Goal: Task Accomplishment & Management: Complete application form

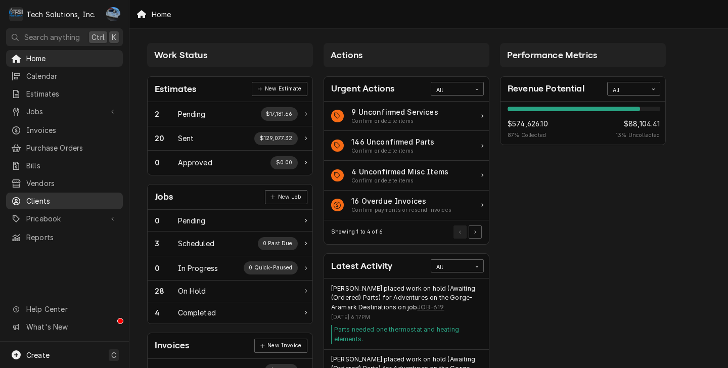
click at [45, 196] on span "Clients" at bounding box center [71, 201] width 91 height 11
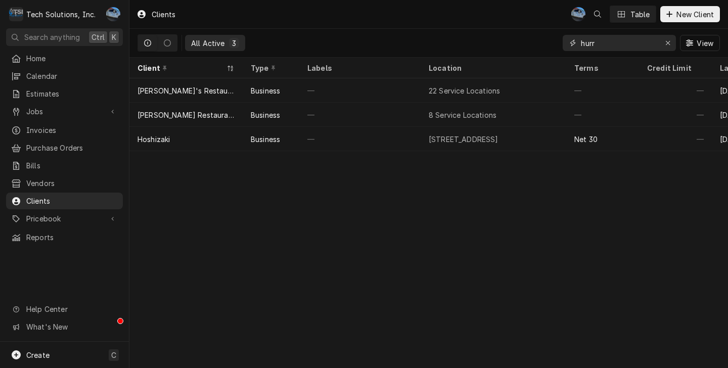
click at [671, 40] on div "Erase input" at bounding box center [668, 43] width 10 height 10
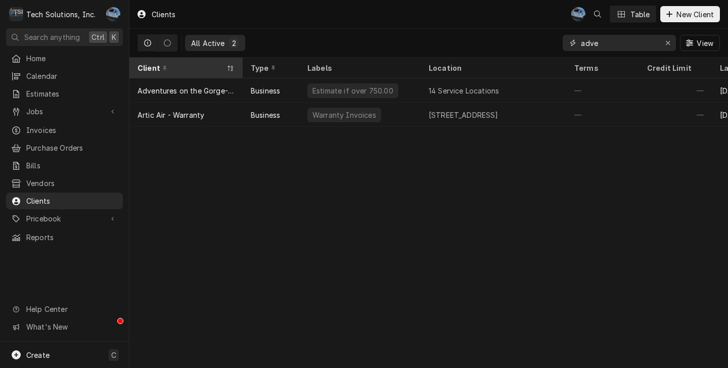
type input "adve"
click at [213, 76] on th "Client" at bounding box center [185, 68] width 113 height 21
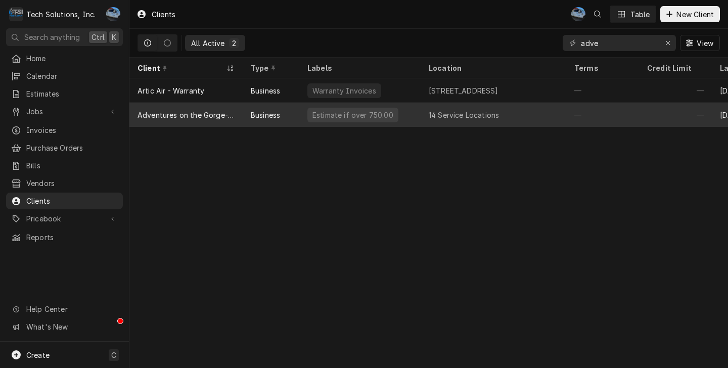
drag, startPoint x: 366, startPoint y: 110, endPoint x: 386, endPoint y: 119, distance: 21.9
click at [366, 110] on div "Estimate if over 750.00" at bounding box center [352, 115] width 83 height 11
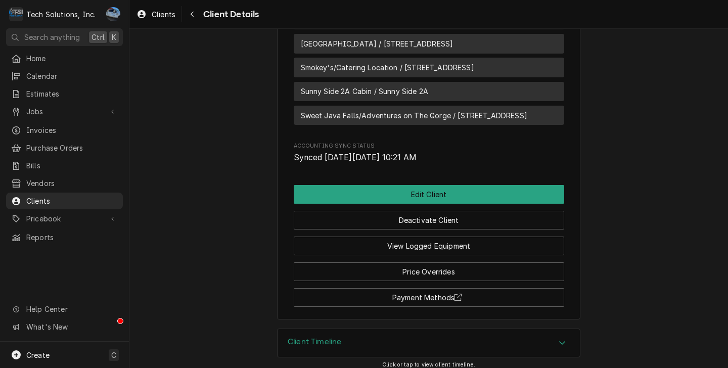
scroll to position [1144, 0]
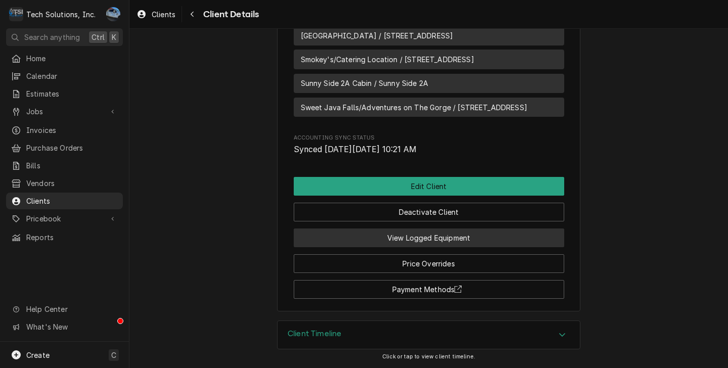
click at [405, 241] on button "View Logged Equipment" at bounding box center [429, 237] width 270 height 19
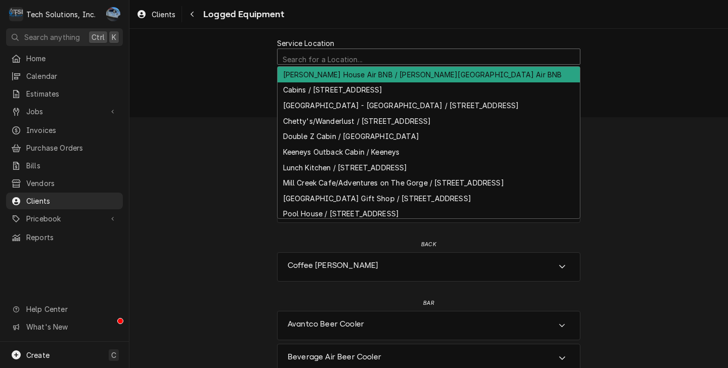
click at [343, 60] on div "Service Location" at bounding box center [429, 60] width 292 height 18
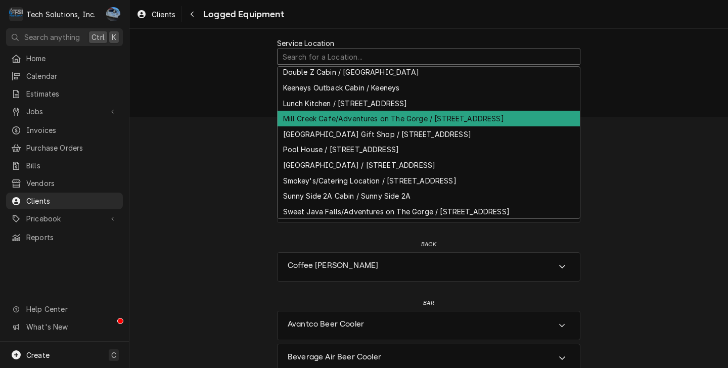
scroll to position [86, 0]
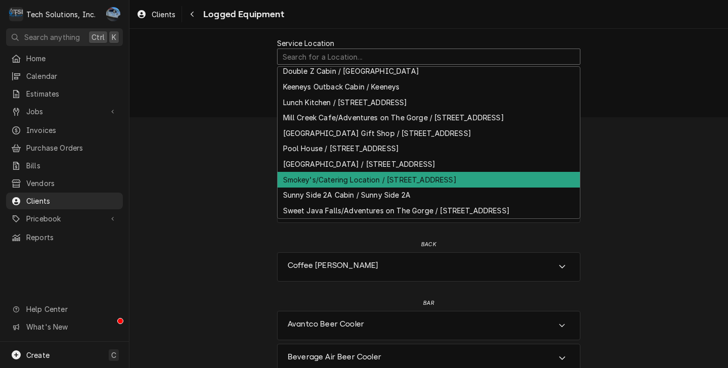
click at [335, 172] on div "Smokey's/Catering Location / [STREET_ADDRESS]" at bounding box center [429, 180] width 302 height 16
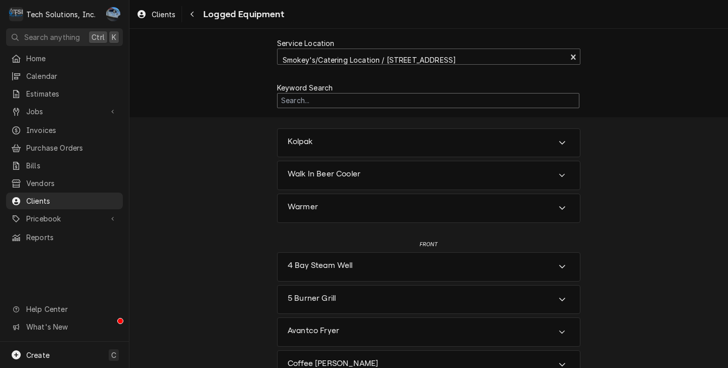
click at [331, 99] on input "Search Mechanism" at bounding box center [428, 101] width 302 height 16
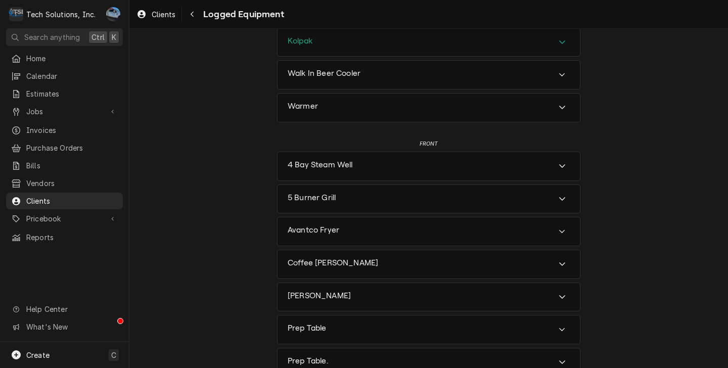
scroll to position [101, 0]
click at [335, 105] on div "Warmer" at bounding box center [429, 107] width 302 height 28
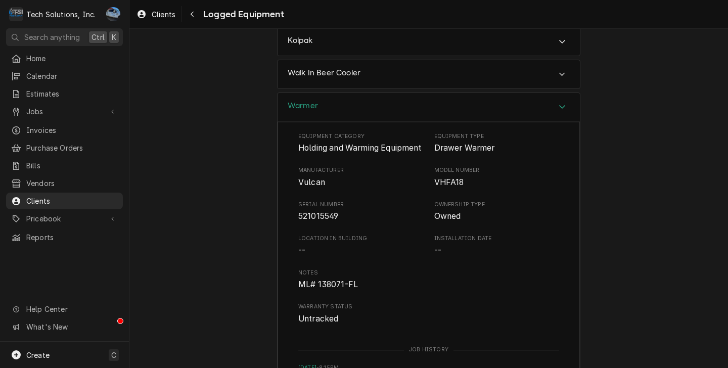
click at [559, 108] on icon "Accordion Header" at bounding box center [562, 107] width 6 height 4
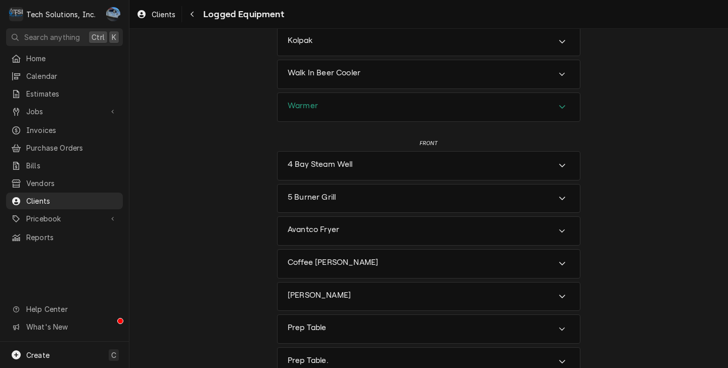
click at [333, 110] on div "Warmer" at bounding box center [429, 107] width 302 height 28
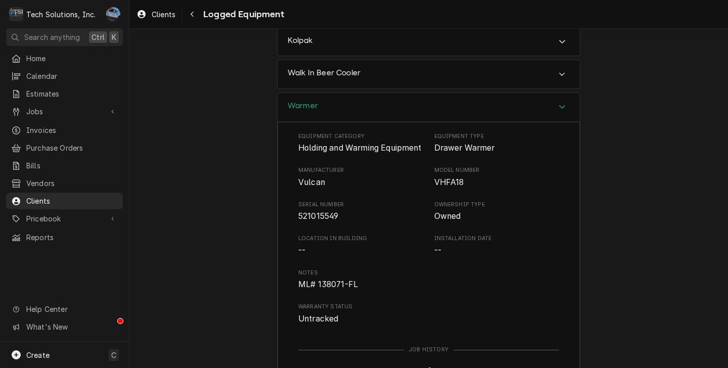
click at [334, 107] on div "Warmer" at bounding box center [429, 107] width 302 height 29
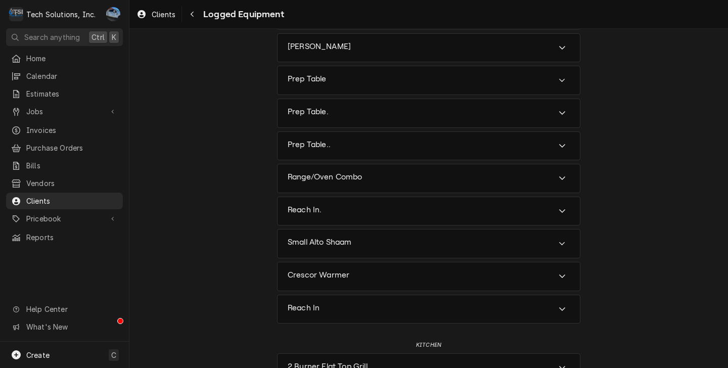
scroll to position [366, 0]
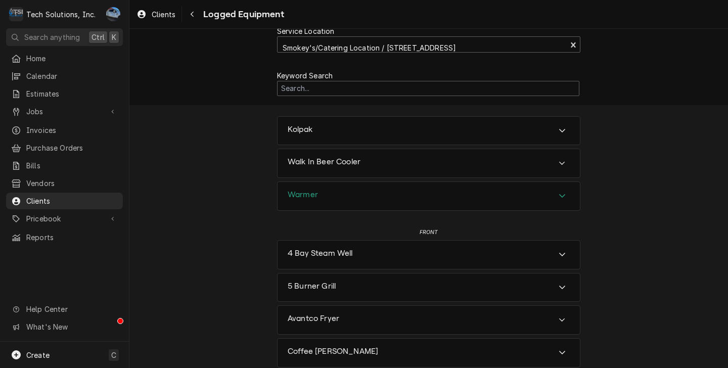
click at [366, 202] on div "Warmer" at bounding box center [429, 196] width 302 height 28
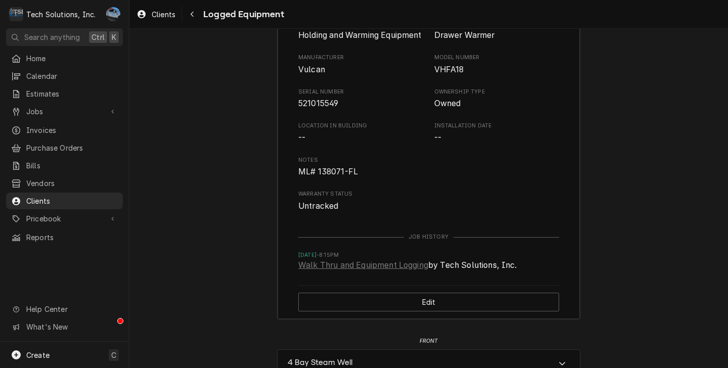
scroll to position [214, 0]
click at [18, 352] on icon "Dynamic Content Wrapper" at bounding box center [16, 354] width 9 height 9
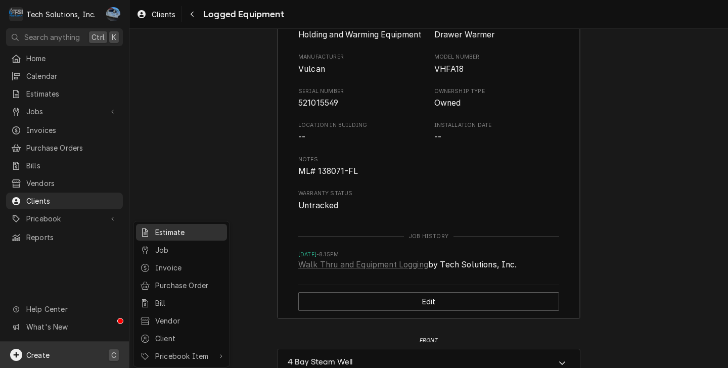
click at [162, 233] on div "Estimate" at bounding box center [189, 232] width 68 height 11
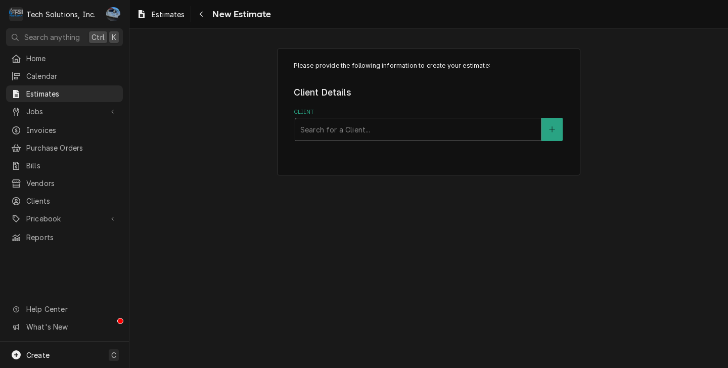
click at [323, 126] on div "Client" at bounding box center [418, 129] width 236 height 18
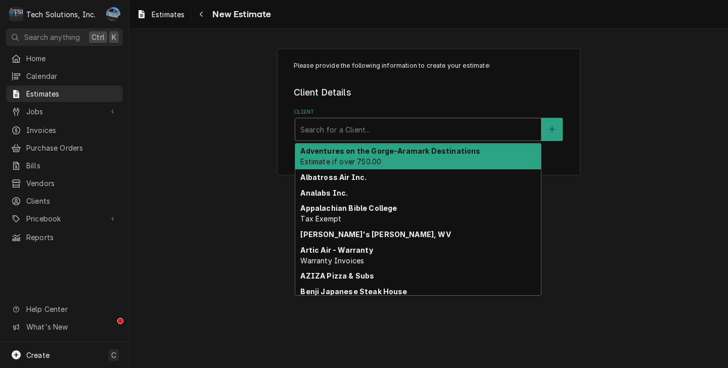
click at [344, 165] on span "Estimate if over 750.00" at bounding box center [340, 161] width 81 height 9
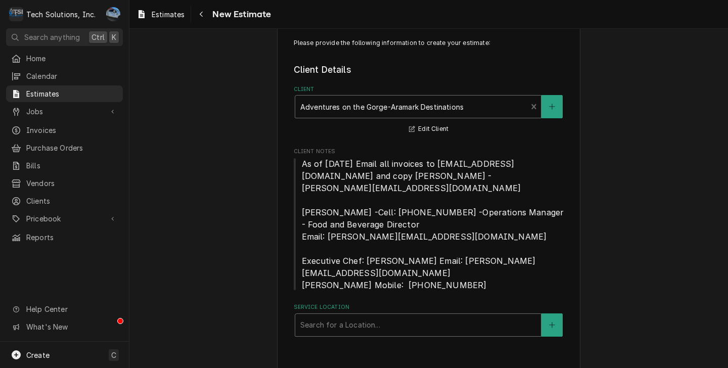
click at [346, 316] on div "Service Location" at bounding box center [418, 325] width 236 height 18
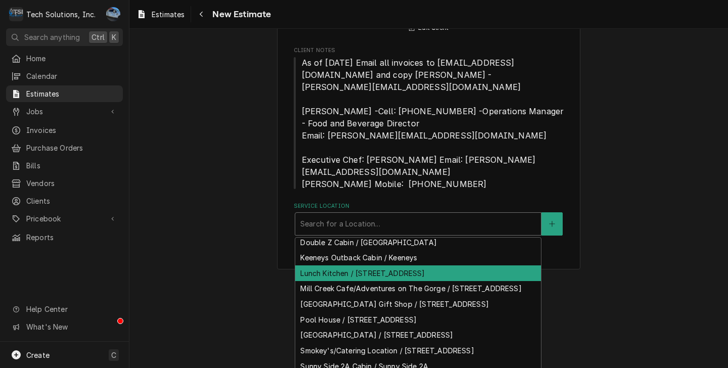
scroll to position [140, 0]
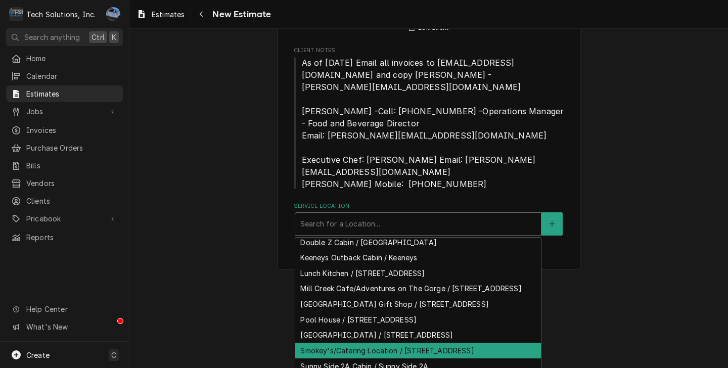
click at [366, 343] on div "Smokey's/Catering Location / 96 Canyon Rim Campus Road, Lansing, WV 25862" at bounding box center [418, 351] width 246 height 16
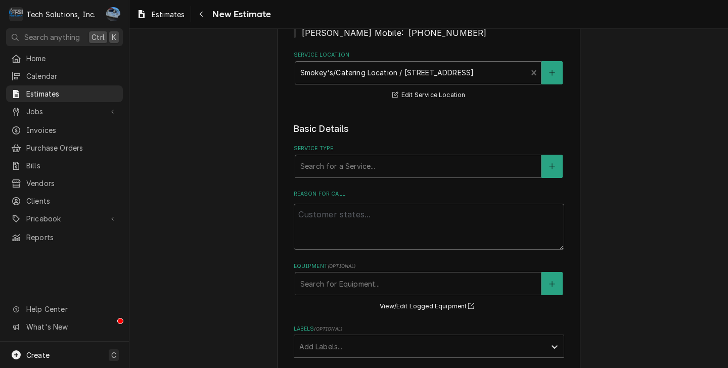
scroll to position [275, 0]
click at [342, 157] on div "Service Type" at bounding box center [418, 166] width 236 height 18
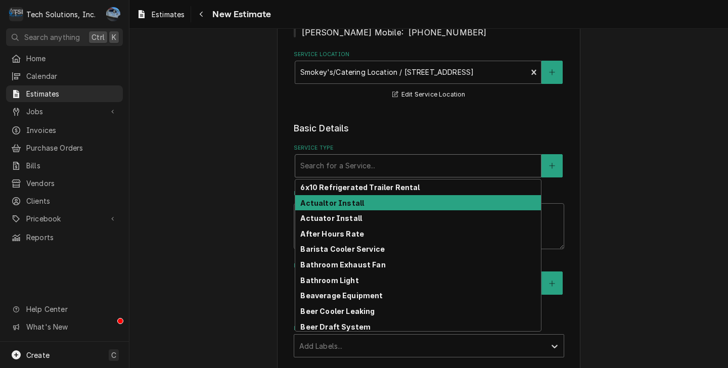
type textarea "x"
type input "w"
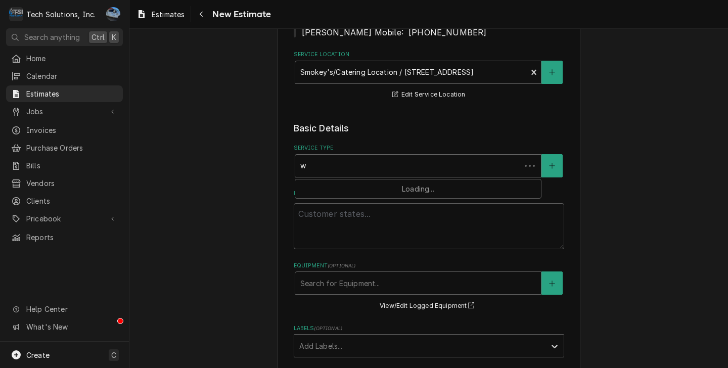
type textarea "x"
type input "wa"
type textarea "x"
type input "war"
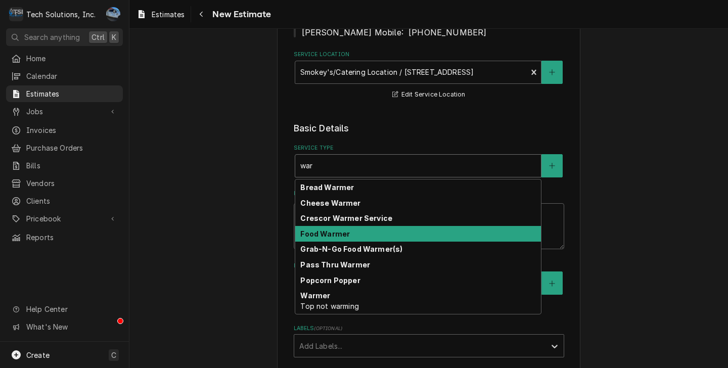
drag, startPoint x: 346, startPoint y: 226, endPoint x: 354, endPoint y: 230, distance: 9.5
click at [346, 226] on div "Food Warmer" at bounding box center [418, 234] width 246 height 16
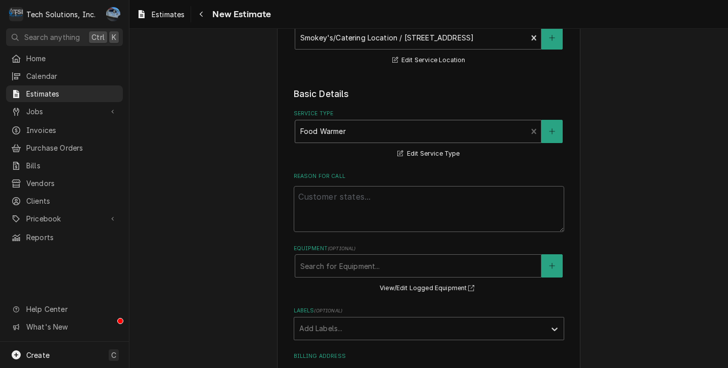
scroll to position [377, 0]
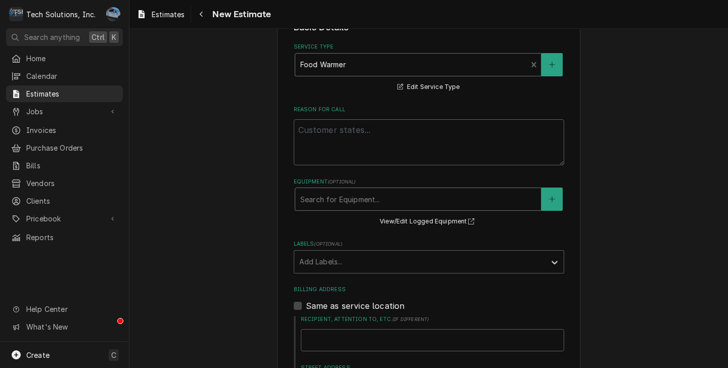
click at [360, 195] on div "Equipment" at bounding box center [418, 199] width 236 height 18
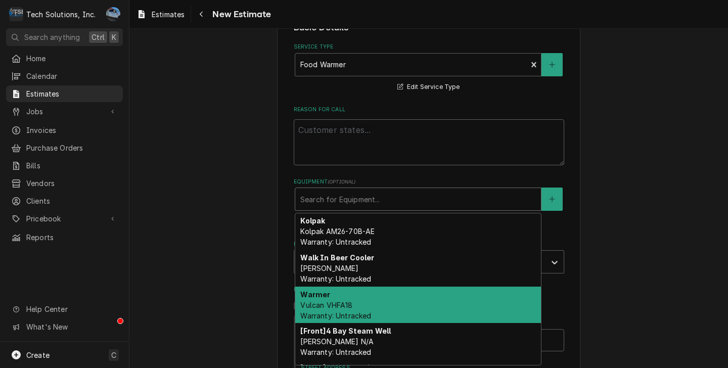
click at [361, 290] on div "Warmer Vulcan VHFA18 Warranty: Untracked" at bounding box center [418, 305] width 246 height 37
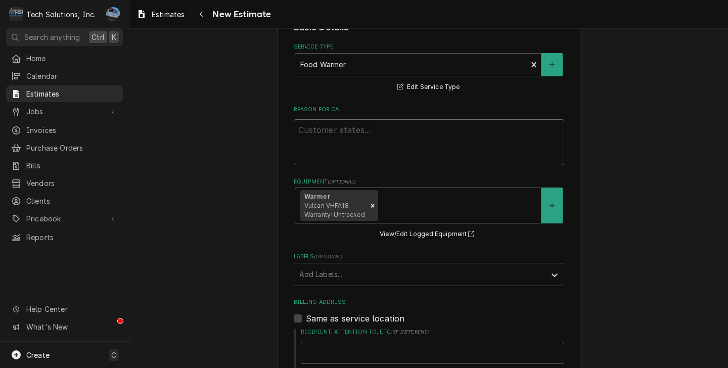
click at [357, 139] on textarea "Reason For Call" at bounding box center [429, 142] width 270 height 46
type textarea "x"
type textarea "U"
type textarea "x"
type textarea "Un"
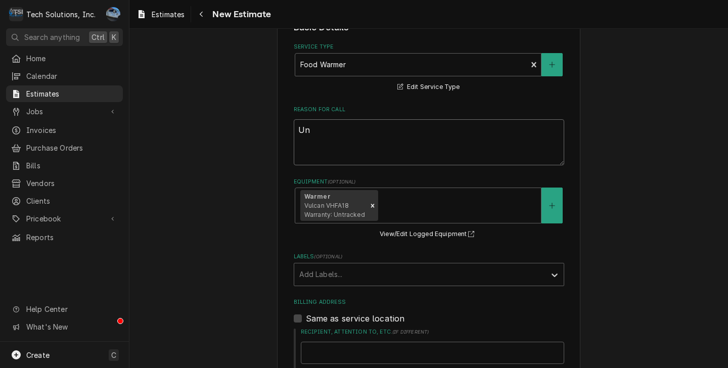
type textarea "x"
type textarea "Uni"
type textarea "x"
type textarea "Unit"
type textarea "x"
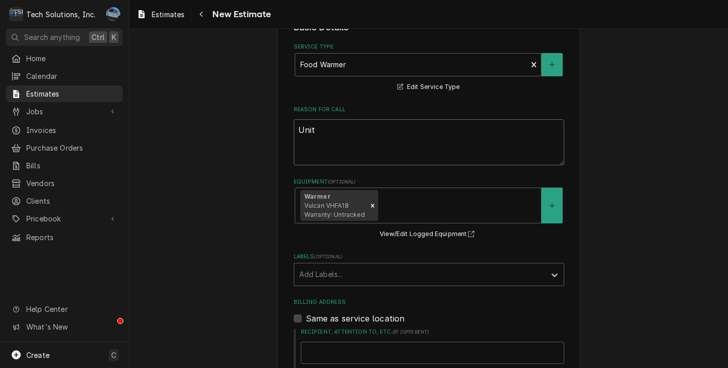
type textarea "Unit"
type textarea "x"
type textarea "Unit n"
type textarea "x"
type textarea "Unit no"
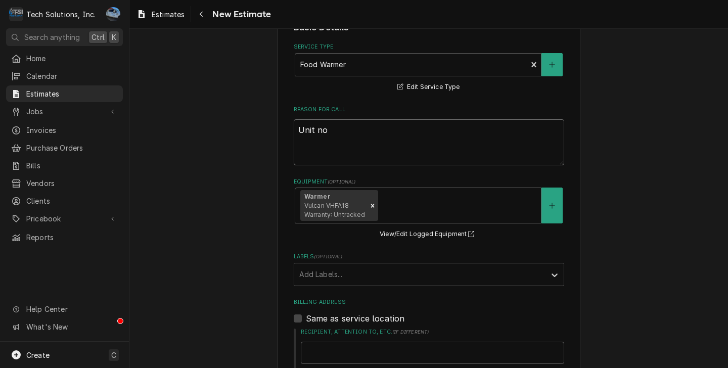
type textarea "x"
type textarea "Unit not"
type textarea "x"
type textarea "Unit not"
type textarea "x"
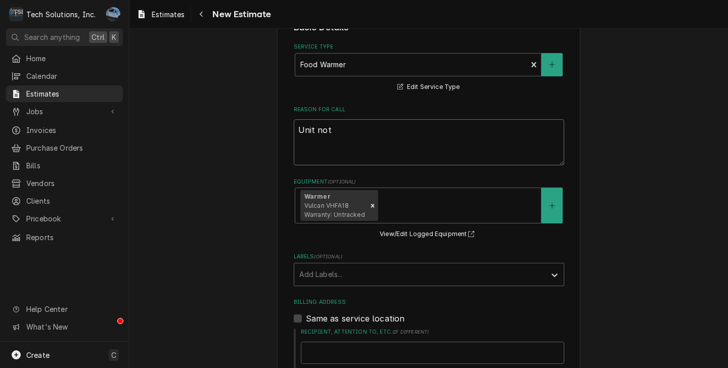
type textarea "Unit not h"
type textarea "x"
type textarea "Unit not he"
type textarea "x"
type textarea "Unit not hea"
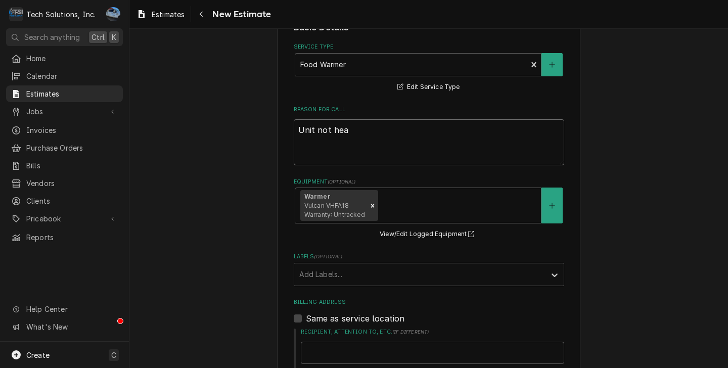
type textarea "x"
type textarea "Unit not heati"
type textarea "x"
type textarea "Unit not heatin"
type textarea "x"
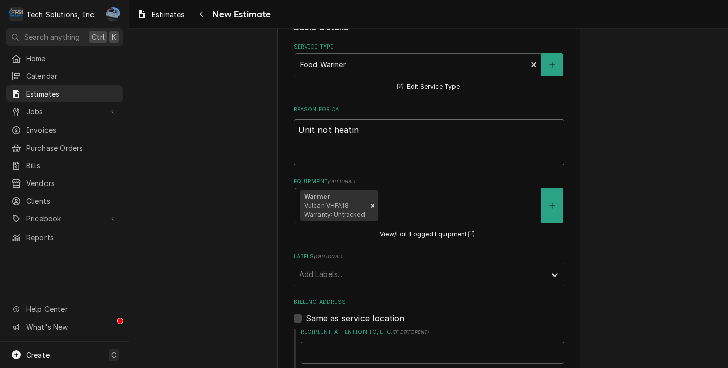
type textarea "Unit not heating"
type textarea "x"
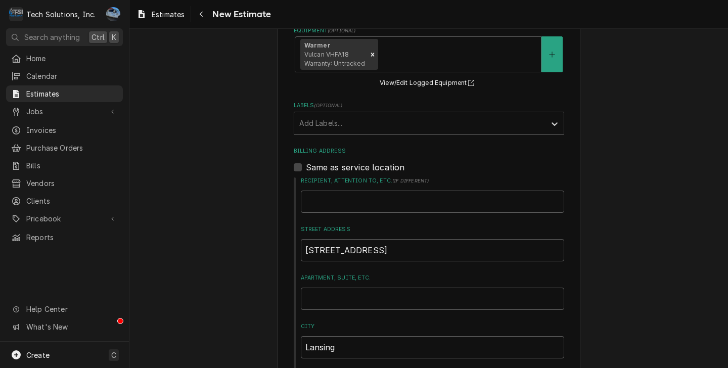
scroll to position [528, 0]
type textarea "Unit not heating"
click at [683, 106] on div "Please provide the following information to create your estimate: Client Detail…" at bounding box center [428, 71] width 599 height 1120
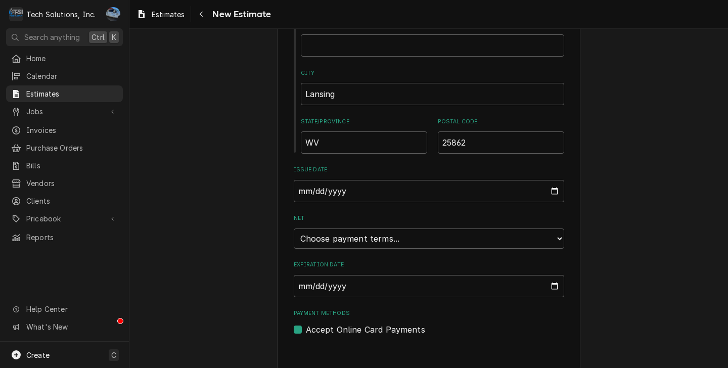
scroll to position [782, 0]
click at [319, 285] on input "Expiration Date" at bounding box center [429, 285] width 270 height 22
click at [421, 276] on input "Expiration Date" at bounding box center [429, 285] width 270 height 22
click at [557, 233] on select "Choose payment terms... Same Day Net 7 Net 14 Net 21 Net 30 Net 45 Net 60 Net 90" at bounding box center [429, 237] width 270 height 20
click at [498, 233] on select "Choose payment terms... Same Day Net 7 Net 14 Net 21 Net 30 Net 30 Net 45 Net 6…" at bounding box center [429, 237] width 270 height 20
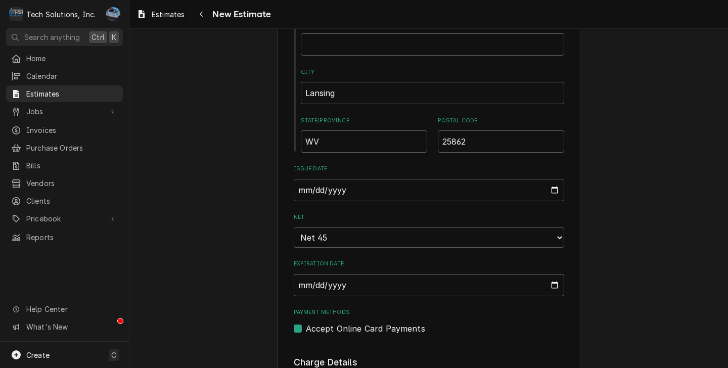
click at [548, 276] on input "2025-10-02" at bounding box center [429, 285] width 270 height 22
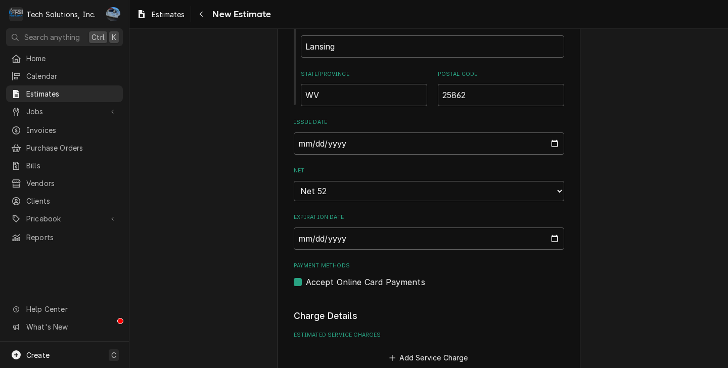
type textarea "x"
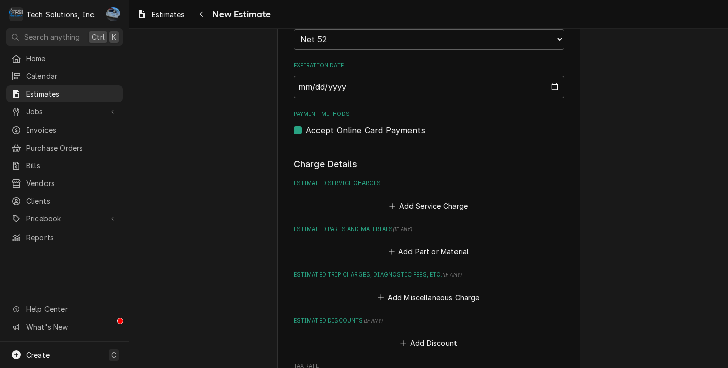
scroll to position [980, 0]
click at [397, 199] on button "Add Service Charge" at bounding box center [429, 206] width 82 height 14
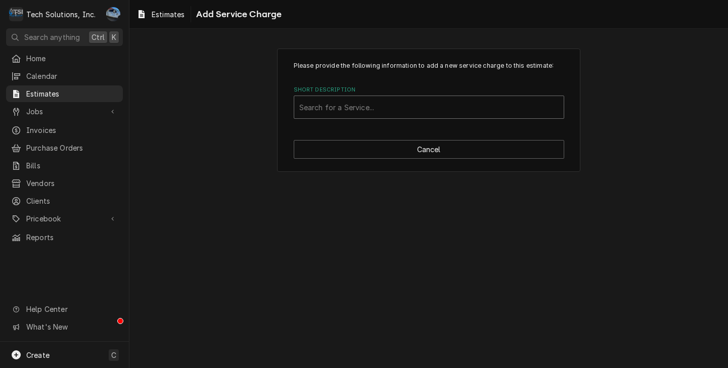
click at [364, 114] on div "Short Description" at bounding box center [428, 107] width 259 height 18
type input "Labor"
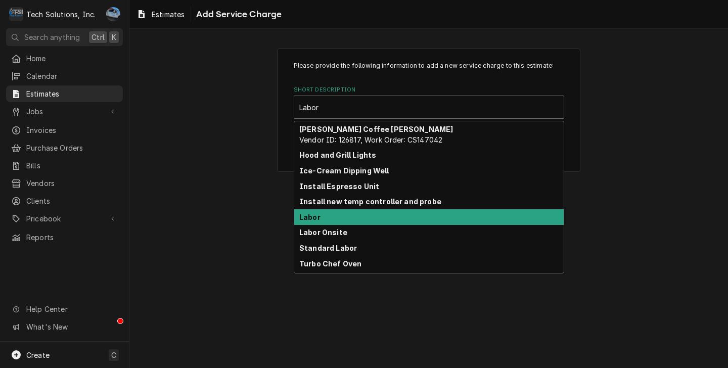
click at [329, 218] on div "Labor" at bounding box center [428, 217] width 269 height 16
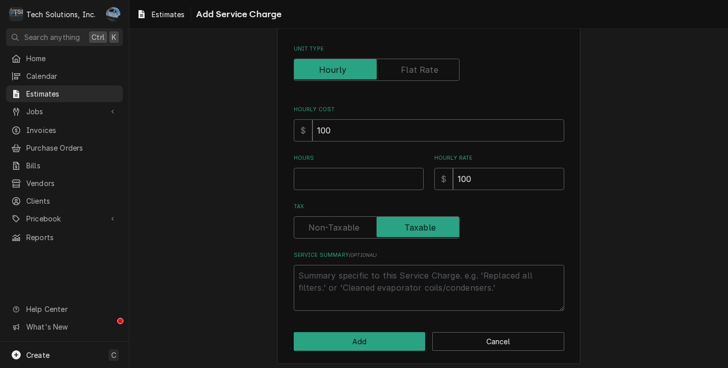
scroll to position [109, 0]
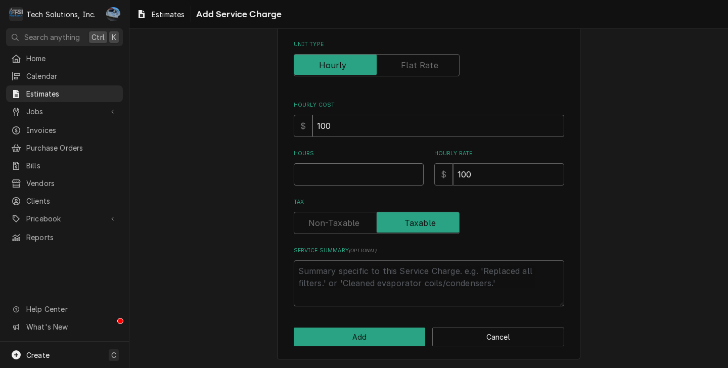
click at [357, 177] on input "Hours" at bounding box center [359, 174] width 130 height 22
type textarea "x"
type input "3"
type textarea "x"
type input "3"
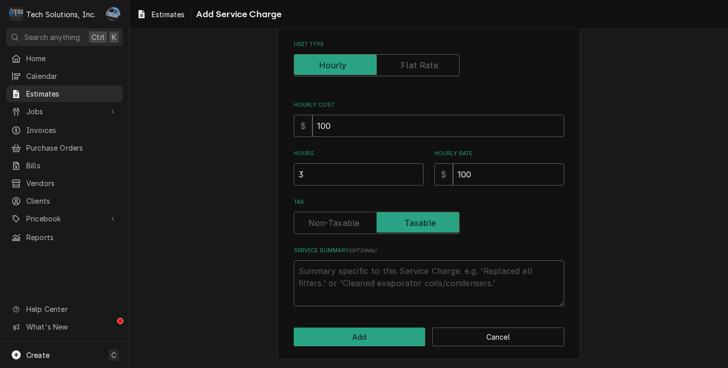
drag, startPoint x: 618, startPoint y: 222, endPoint x: 598, endPoint y: 226, distance: 20.5
click at [618, 222] on div "Please provide the following information to add a new service charge to this es…" at bounding box center [428, 149] width 599 height 437
click at [378, 344] on button "Add" at bounding box center [360, 337] width 132 height 19
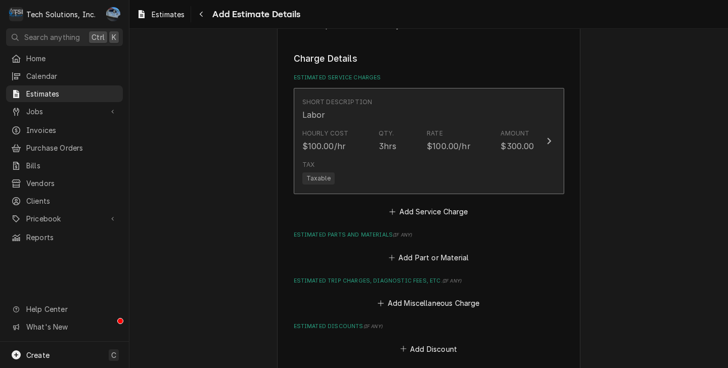
scroll to position [1120, 0]
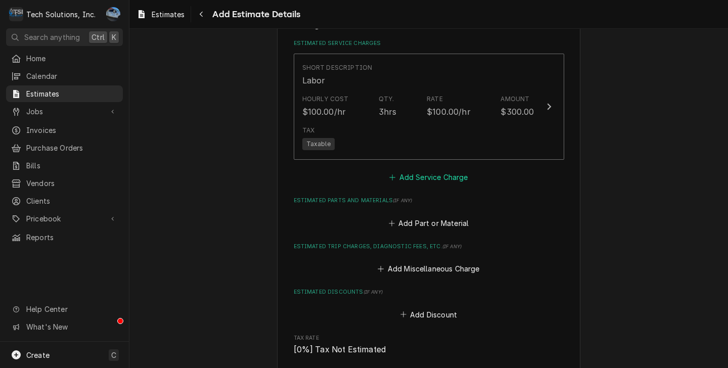
click at [420, 170] on button "Add Service Charge" at bounding box center [429, 177] width 82 height 14
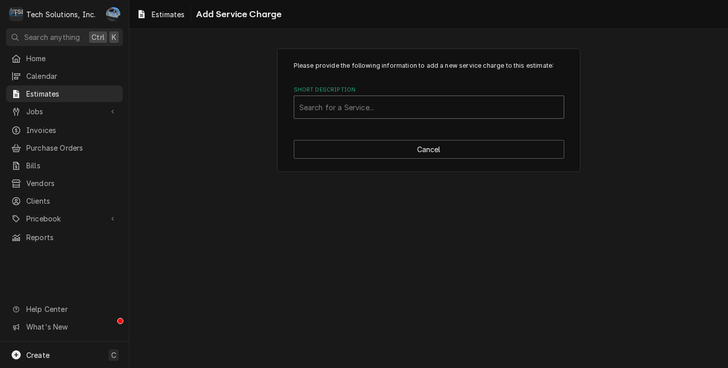
click at [385, 117] on div "Search for a Service..." at bounding box center [428, 107] width 269 height 22
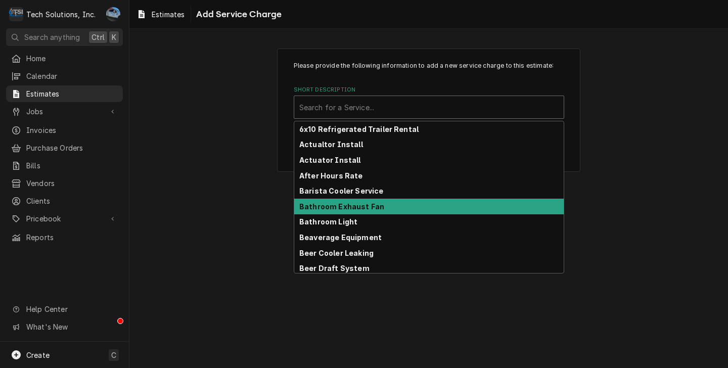
click at [633, 154] on div "Please provide the following information to add a new service charge to this es…" at bounding box center [428, 109] width 599 height 141
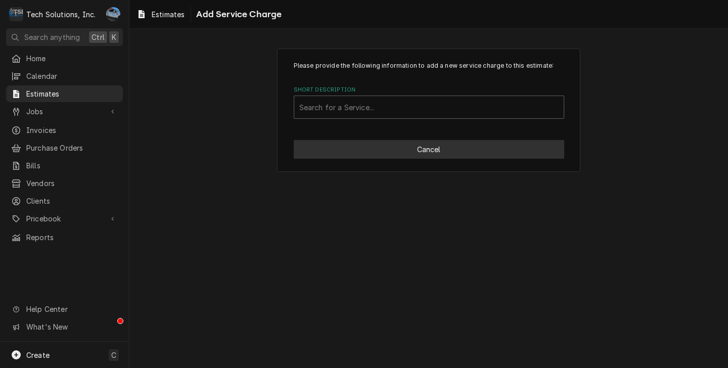
click at [383, 143] on button "Cancel" at bounding box center [429, 149] width 270 height 19
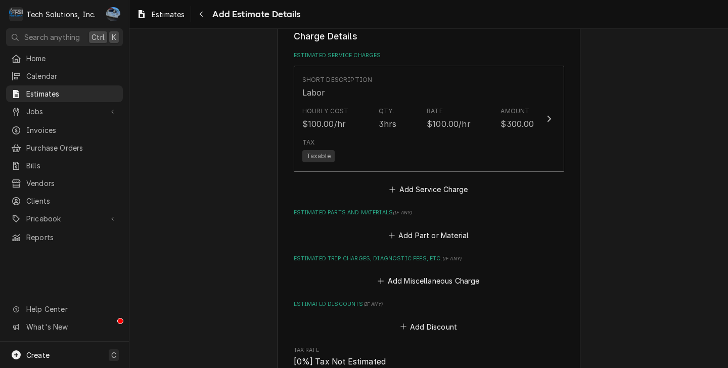
scroll to position [1109, 0]
type textarea "x"
click at [417, 227] on button "Add Part or Material" at bounding box center [428, 234] width 83 height 14
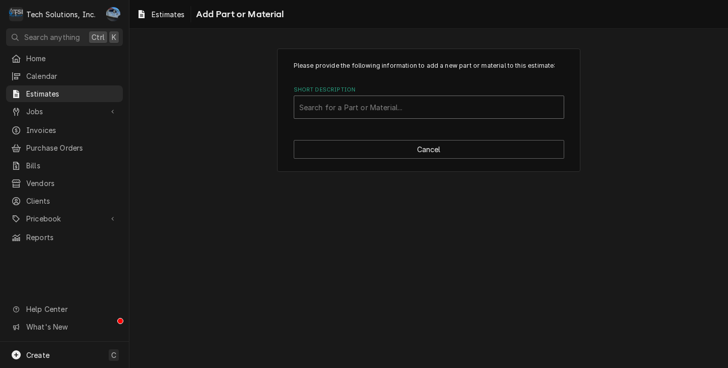
click at [350, 107] on div "Short Description" at bounding box center [428, 107] width 259 height 18
type input "Thermostat"
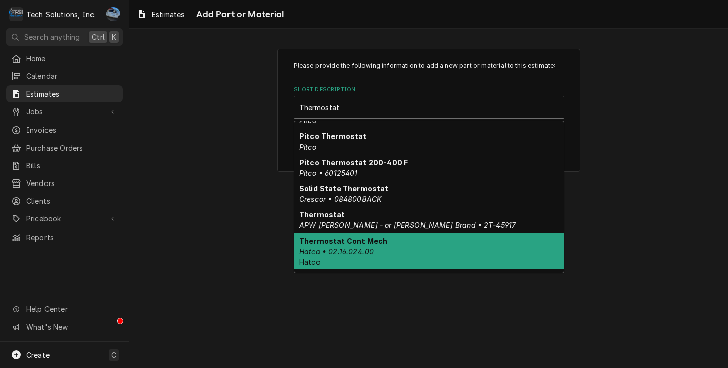
scroll to position [235, 0]
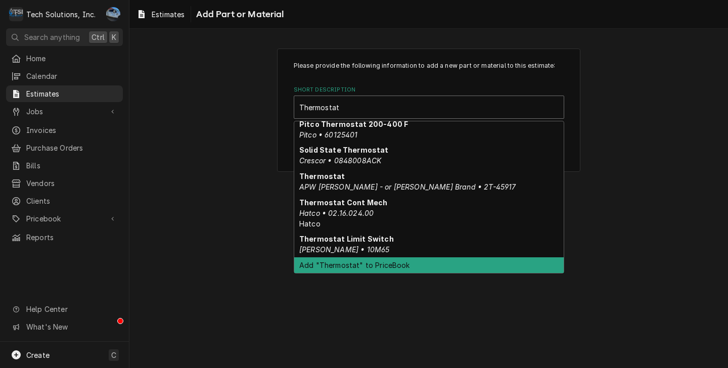
click at [376, 262] on div "Add "Thermostat" to PriceBook" at bounding box center [428, 265] width 269 height 16
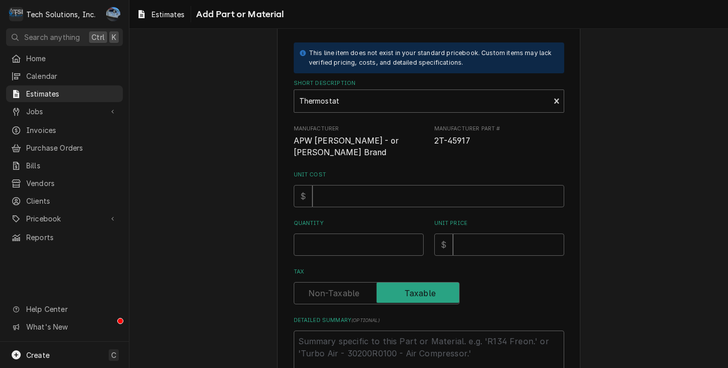
scroll to position [51, 0]
click at [344, 186] on input "Unit Cost" at bounding box center [438, 195] width 252 height 22
click at [351, 233] on input "Quantity" at bounding box center [359, 244] width 130 height 22
type textarea "x"
type input "1"
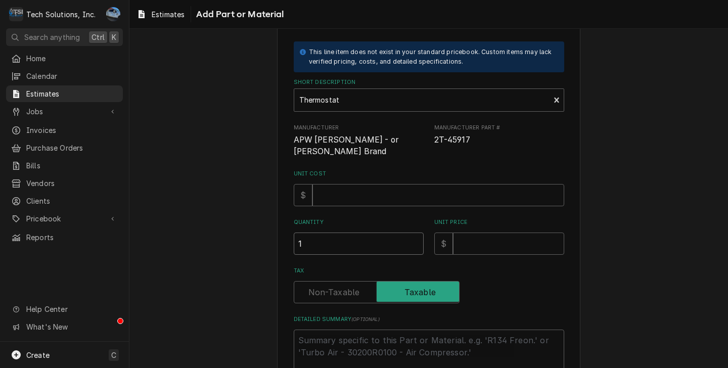
type textarea "x"
type input "1"
click at [408, 190] on input "Unit Cost" at bounding box center [438, 195] width 252 height 22
click at [488, 218] on div "Unit Price $" at bounding box center [499, 236] width 130 height 36
click at [489, 233] on input "Unit Price" at bounding box center [508, 244] width 111 height 22
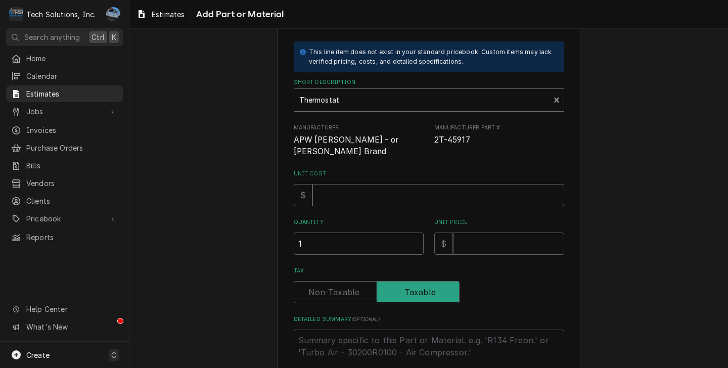
scroll to position [0, 0]
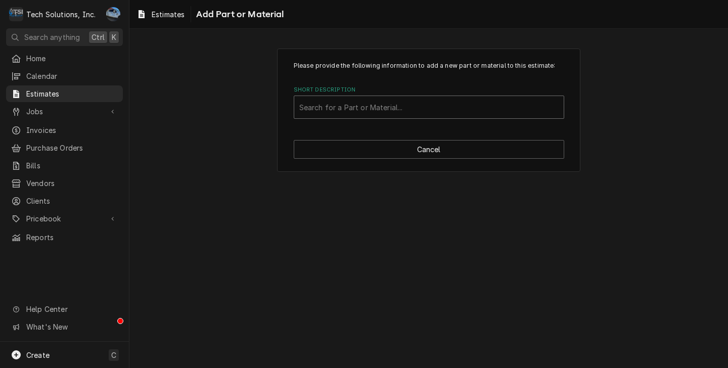
click at [427, 108] on div "Short Description" at bounding box center [428, 107] width 259 height 18
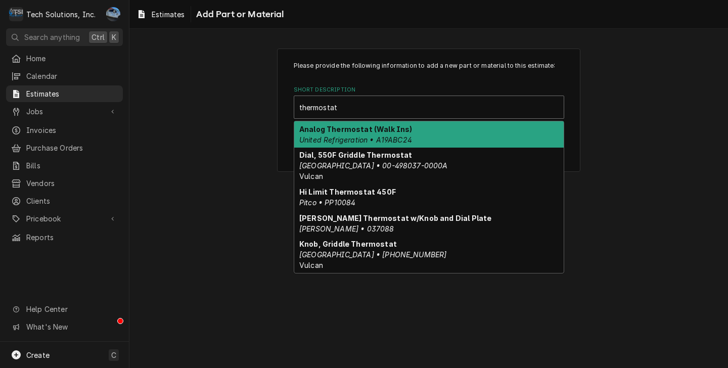
click at [301, 107] on input "thermostat" at bounding box center [319, 107] width 40 height 16
type input "Thermostat"
click at [667, 146] on div "Please provide the following information to add a new part or material to this …" at bounding box center [428, 109] width 599 height 141
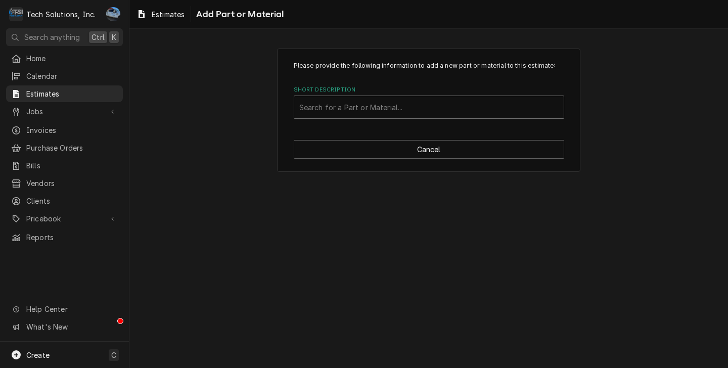
click at [400, 110] on div "Short Description" at bounding box center [428, 107] width 259 height 18
type input "Thermostat"
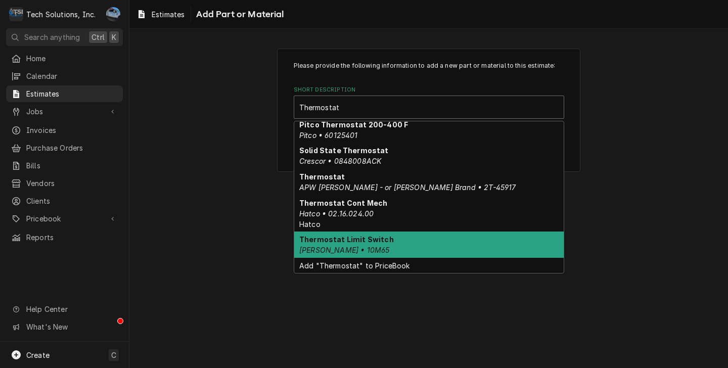
scroll to position [235, 0]
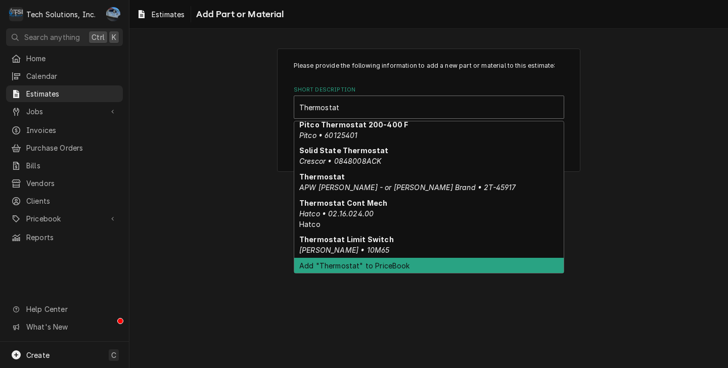
click at [418, 263] on div "Add "Thermostat" to PriceBook" at bounding box center [428, 266] width 269 height 16
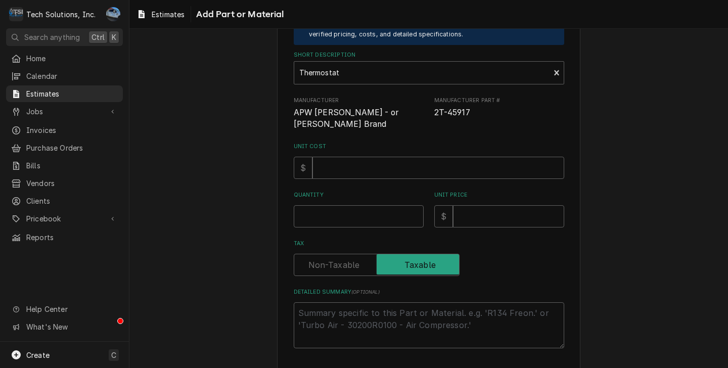
scroll to position [51, 0]
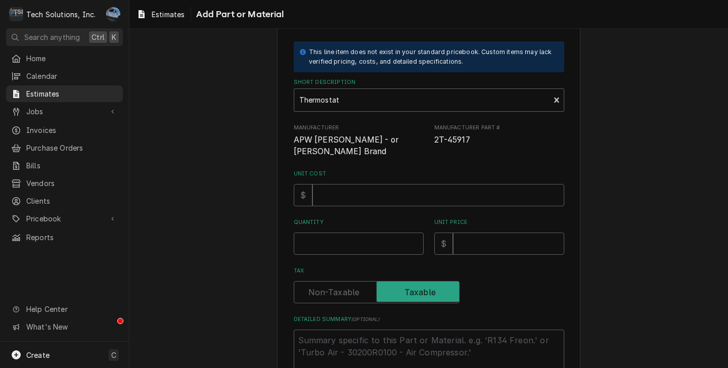
click at [458, 140] on span "2T-45917" at bounding box center [452, 140] width 36 height 10
drag, startPoint x: 469, startPoint y: 139, endPoint x: 422, endPoint y: 141, distance: 47.1
click at [422, 141] on div "Manufacturer APW WYATT - or Wells Brand Manufacturer Part # 2T-45917" at bounding box center [429, 141] width 270 height 34
drag, startPoint x: 422, startPoint y: 141, endPoint x: 405, endPoint y: 142, distance: 17.2
click at [404, 142] on span "APW WYATT - or Wells Brand" at bounding box center [359, 146] width 130 height 24
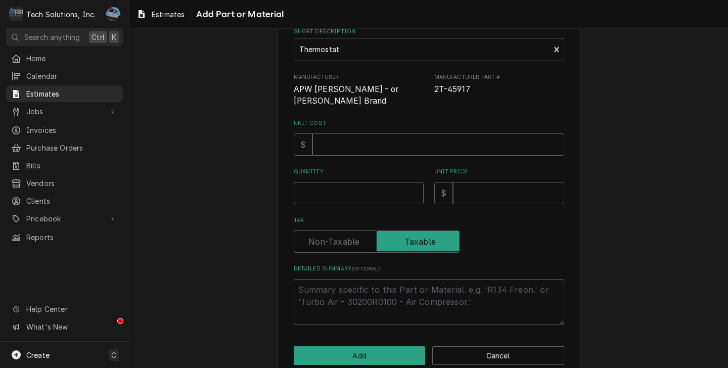
scroll to position [109, 0]
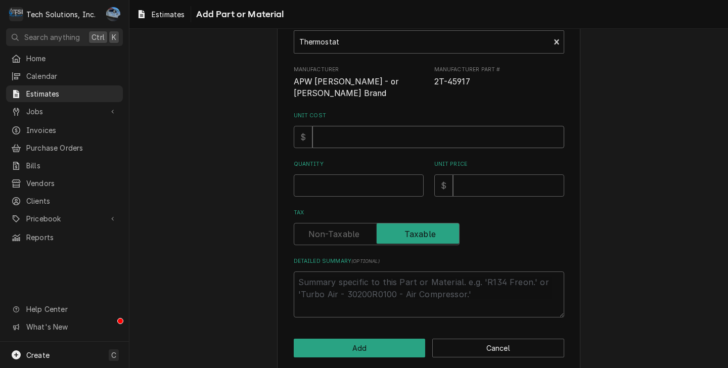
click at [371, 130] on input "Unit Cost" at bounding box center [438, 137] width 252 height 22
click at [381, 174] on input "Quantity" at bounding box center [359, 185] width 130 height 22
type textarea "x"
type input "1"
type textarea "x"
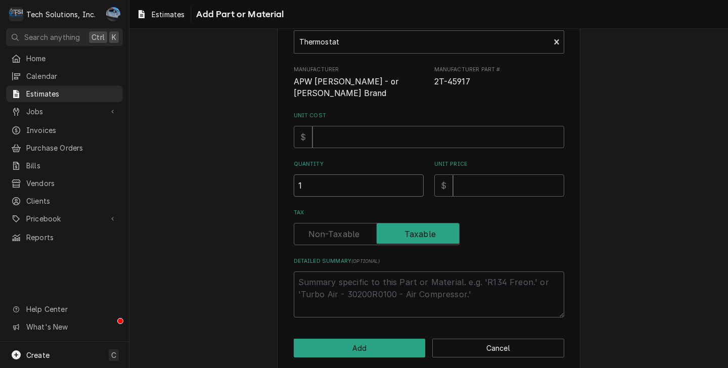
type input "1"
click at [346, 127] on input "Unit Cost" at bounding box center [438, 137] width 252 height 22
click at [508, 178] on input "Unit Price" at bounding box center [508, 185] width 111 height 22
type textarea "x"
type input "1"
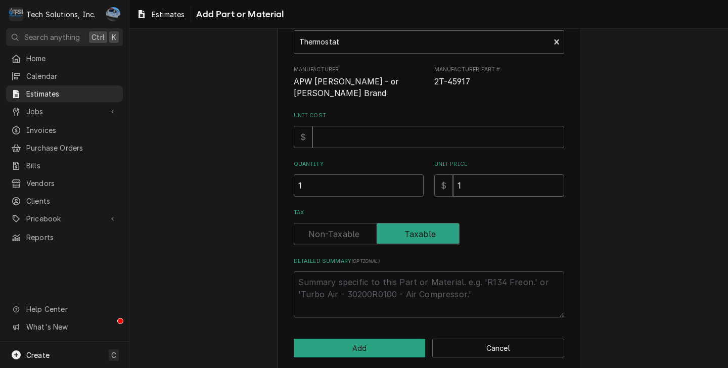
type textarea "x"
type input "19"
type textarea "x"
type input "199"
type textarea "x"
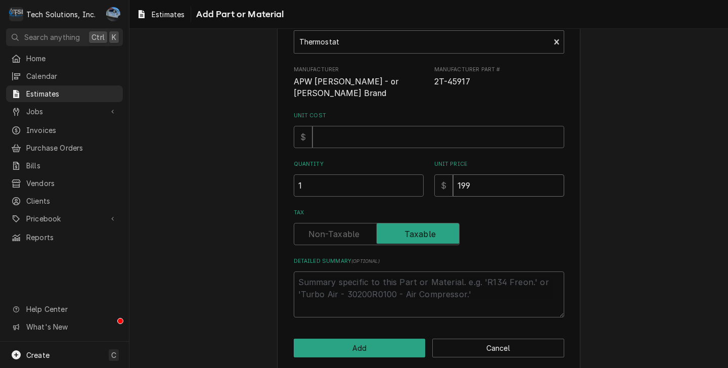
type input "199.4"
type textarea "x"
type input "199.46"
type textarea "x"
type input "199.4"
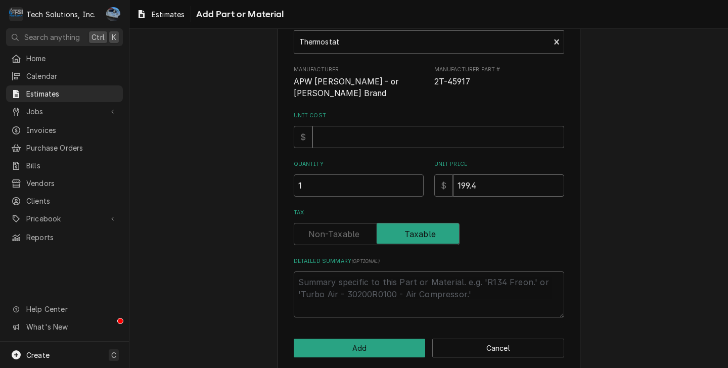
type textarea "x"
type input "199.47"
type textarea "x"
type input "199.47"
click at [352, 343] on button "Add" at bounding box center [360, 348] width 132 height 19
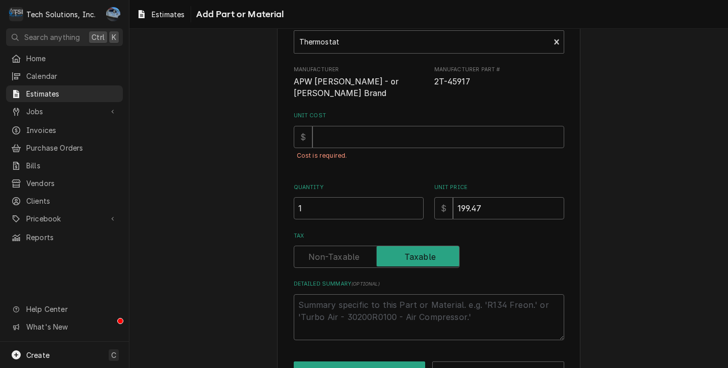
drag, startPoint x: 316, startPoint y: 101, endPoint x: 333, endPoint y: 124, distance: 28.6
click at [317, 112] on label "Unit Cost" at bounding box center [429, 116] width 270 height 8
click at [317, 126] on input "Unit Cost" at bounding box center [438, 137] width 252 height 22
click at [334, 126] on input "Unit Cost" at bounding box center [438, 137] width 252 height 22
type textarea "x"
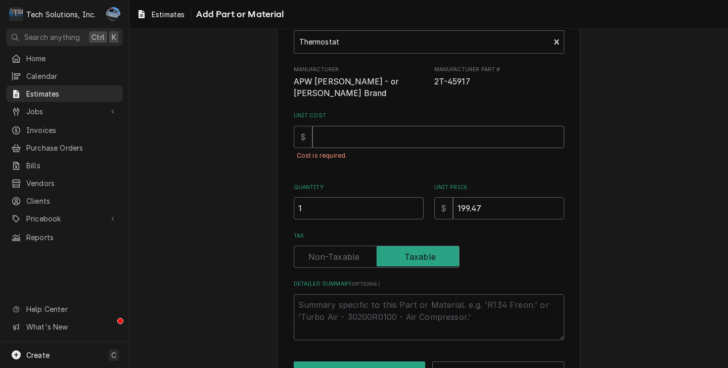
type input "0"
type textarea "x"
type input "0"
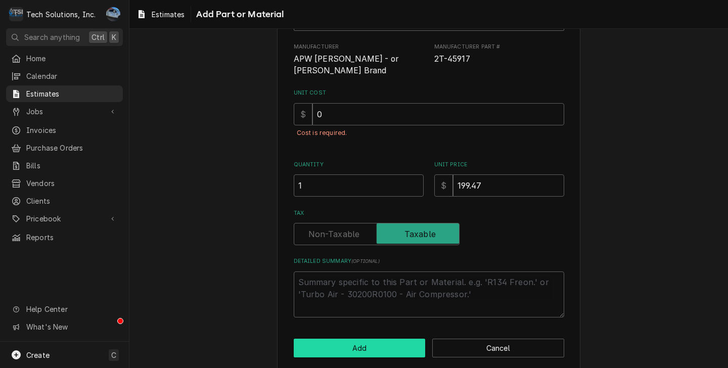
click at [355, 339] on button "Add" at bounding box center [360, 348] width 132 height 19
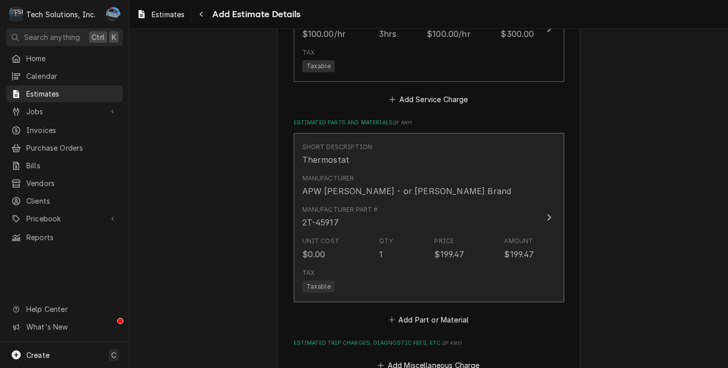
click at [454, 264] on div "Tax Taxable" at bounding box center [418, 280] width 232 height 32
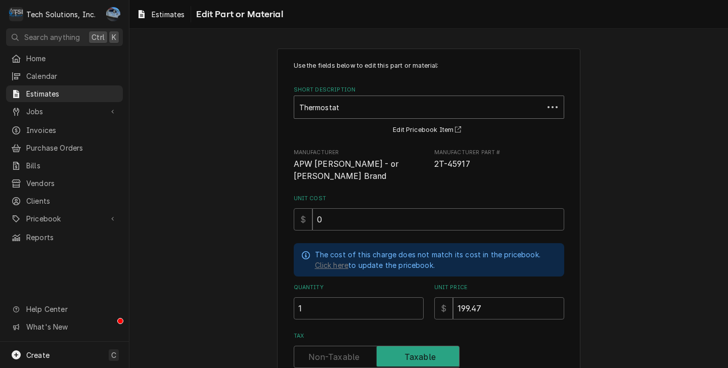
click at [332, 115] on div "Short Description" at bounding box center [418, 107] width 239 height 18
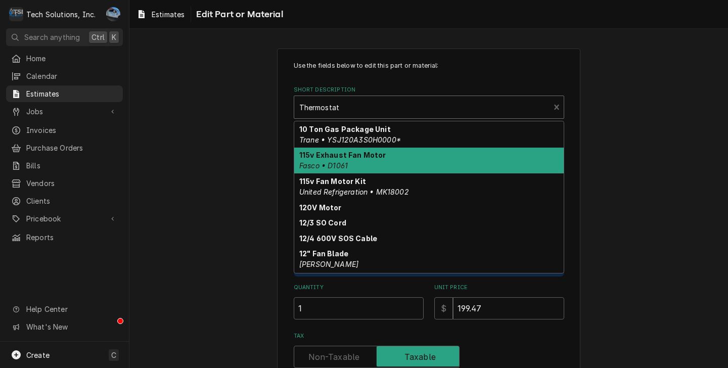
click at [647, 161] on div "Use the fields below to edit this part or material: Short Description 10 result…" at bounding box center [428, 283] width 599 height 488
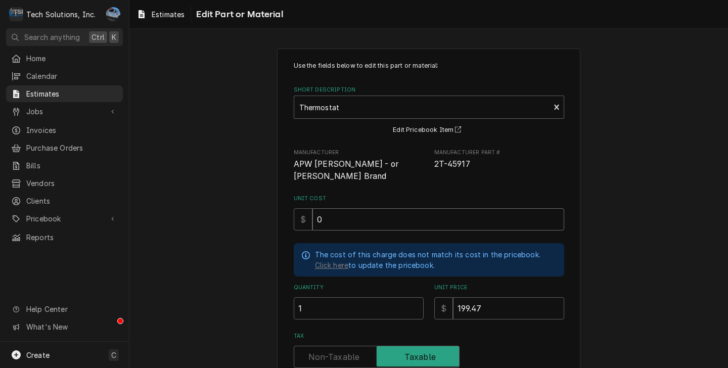
click at [350, 216] on input "0" at bounding box center [438, 219] width 252 height 22
type textarea "x"
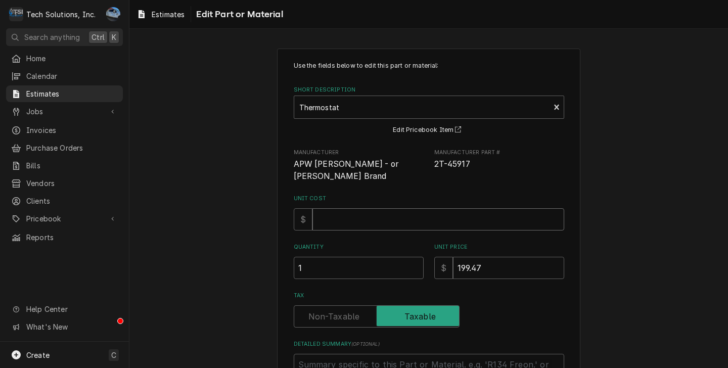
type textarea "x"
type input "1"
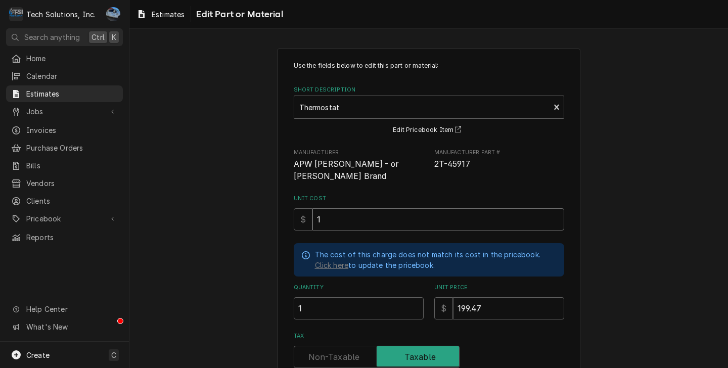
type textarea "x"
type input "11"
type textarea "x"
type input "114"
type textarea "x"
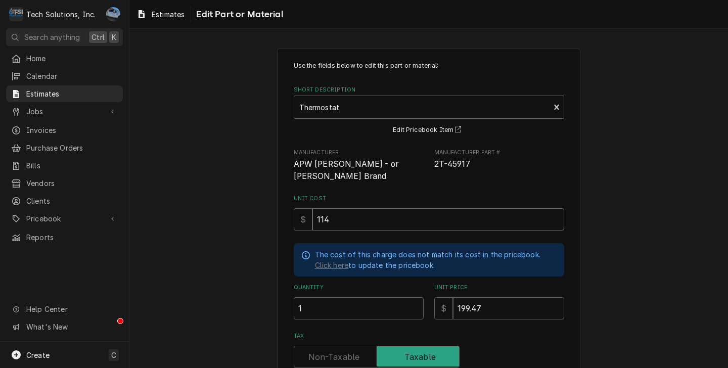
type input "114.9"
type textarea "x"
type input "114.92"
type textarea "x"
type input "114.92"
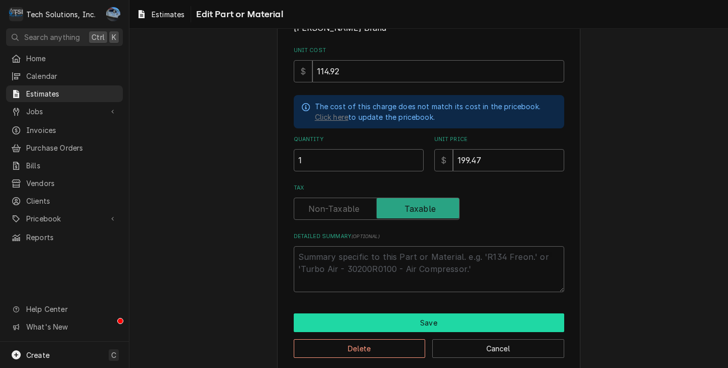
click at [377, 313] on button "Save" at bounding box center [429, 322] width 270 height 19
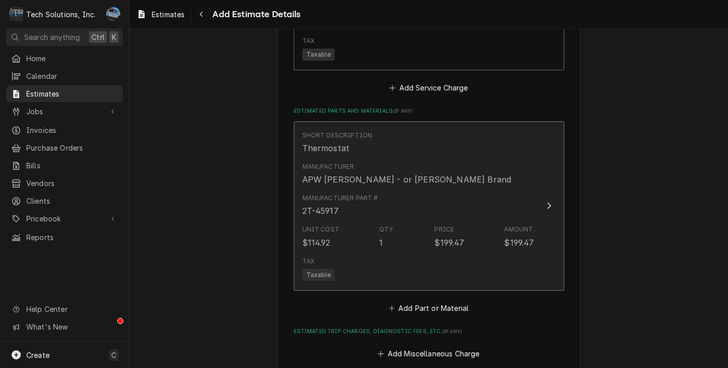
type textarea "x"
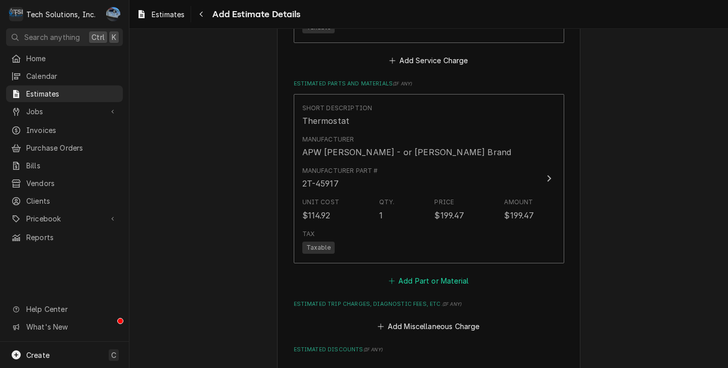
scroll to position [1237, 0]
click at [432, 273] on button "Add Part or Material" at bounding box center [428, 280] width 83 height 14
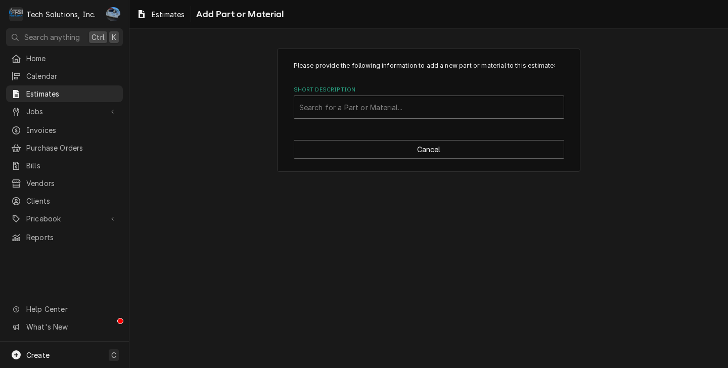
click at [346, 103] on div "Short Description" at bounding box center [428, 107] width 259 height 18
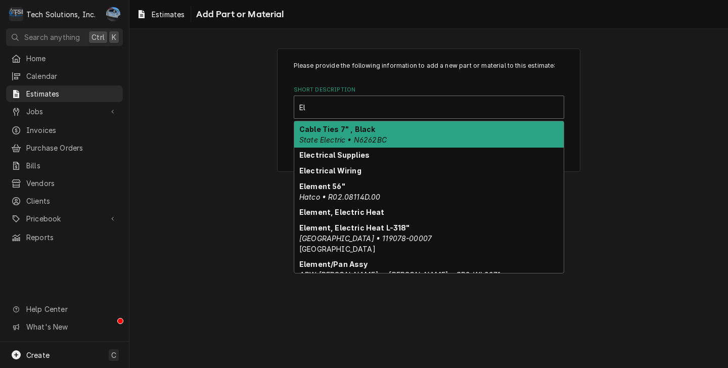
type input "E"
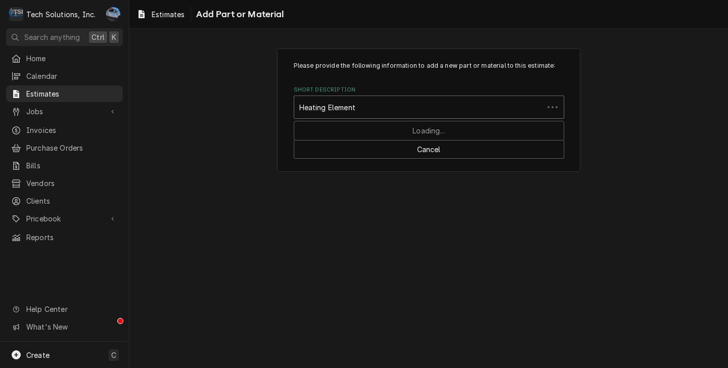
type input "Heating Element"
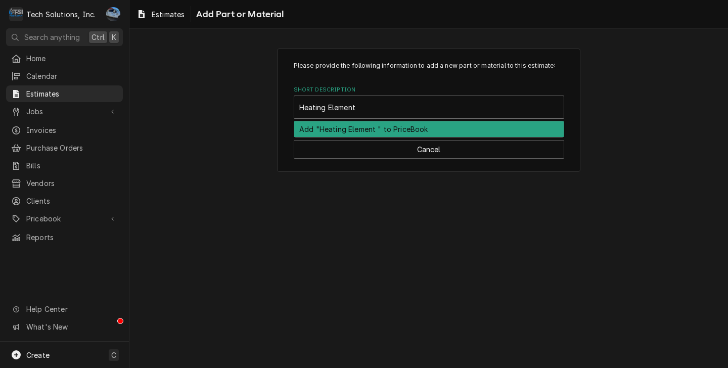
click at [385, 130] on div "Add "Heating Element " to PriceBook" at bounding box center [428, 129] width 269 height 16
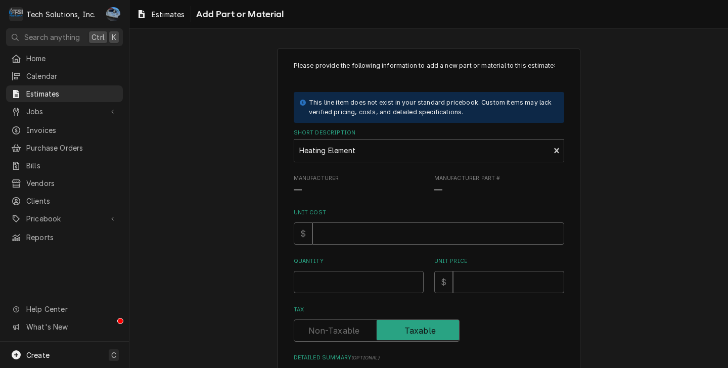
scroll to position [51, 0]
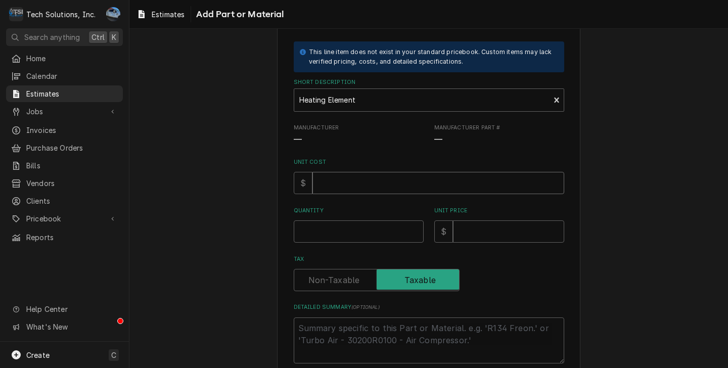
click at [341, 176] on input "Unit Cost" at bounding box center [438, 183] width 252 height 22
click at [362, 225] on input "Quantity" at bounding box center [359, 231] width 130 height 22
type textarea "x"
type input "1"
type textarea "x"
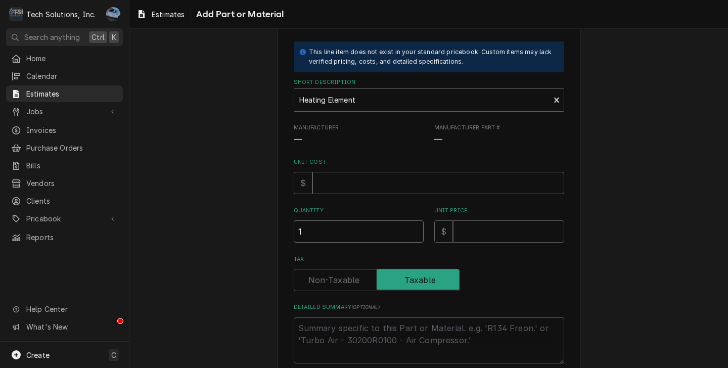
type input "1"
click at [387, 177] on input "Unit Cost" at bounding box center [438, 183] width 252 height 22
type textarea "x"
type input "1"
type textarea "x"
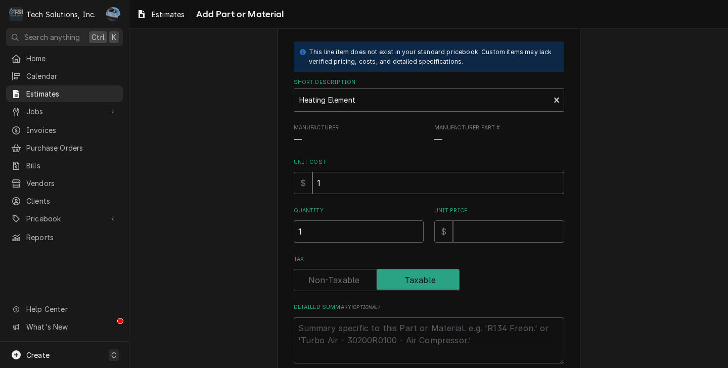
type input "11"
type textarea "x"
type input "114"
type textarea "x"
type input "114.9"
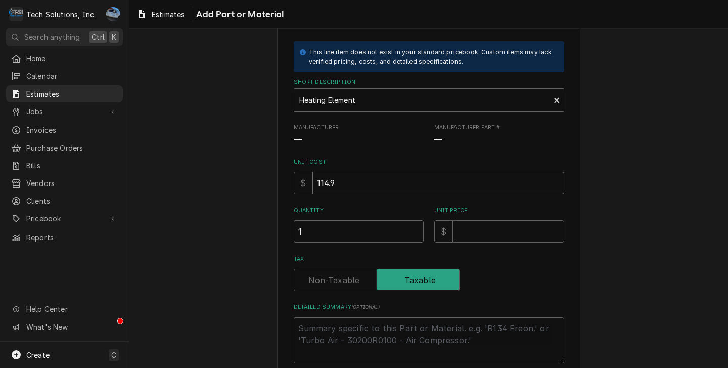
type textarea "x"
type input "114.92"
type textarea "x"
type input "114.92"
click at [514, 228] on input "Unit Price" at bounding box center [508, 231] width 111 height 22
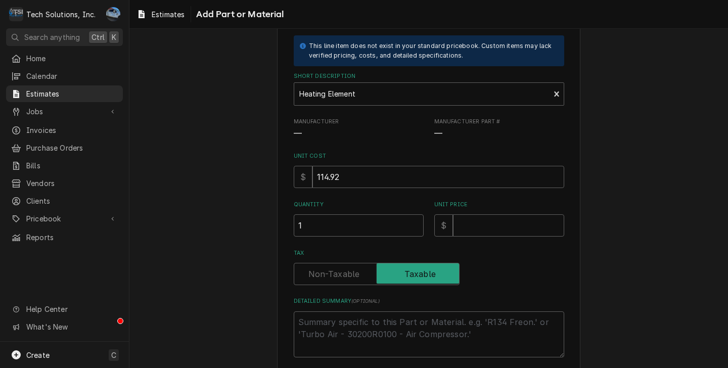
scroll to position [0, 0]
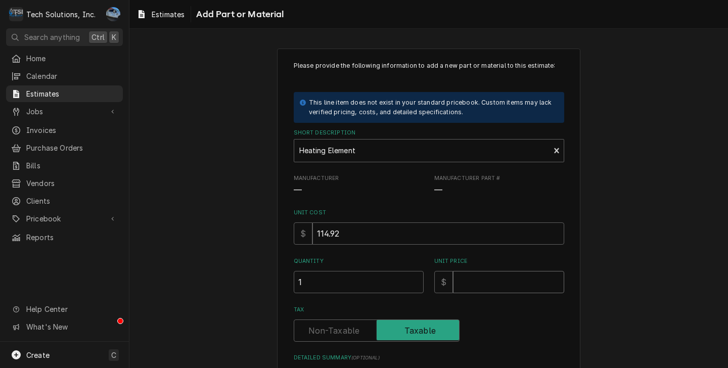
click at [480, 290] on input "Unit Price" at bounding box center [508, 282] width 111 height 22
type textarea "x"
type input "1"
type textarea "x"
type input "17"
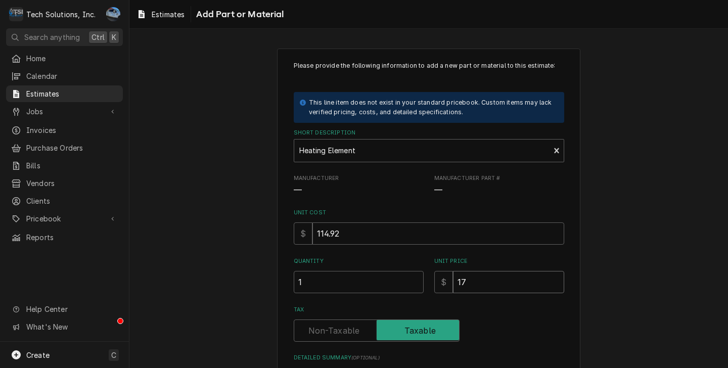
type textarea "x"
type input "177"
type textarea "x"
type input "17"
type textarea "x"
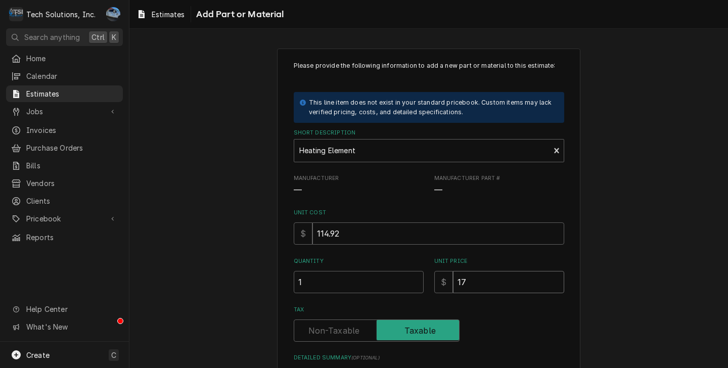
type input "175"
type textarea "x"
type input "175.3"
type textarea "x"
type input "175.39"
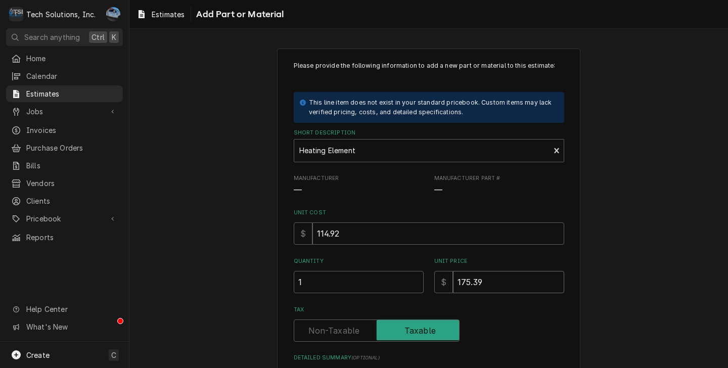
type textarea "x"
type input "175.39"
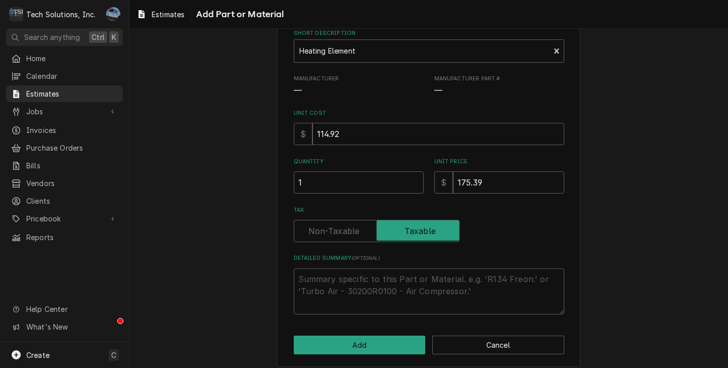
scroll to position [109, 0]
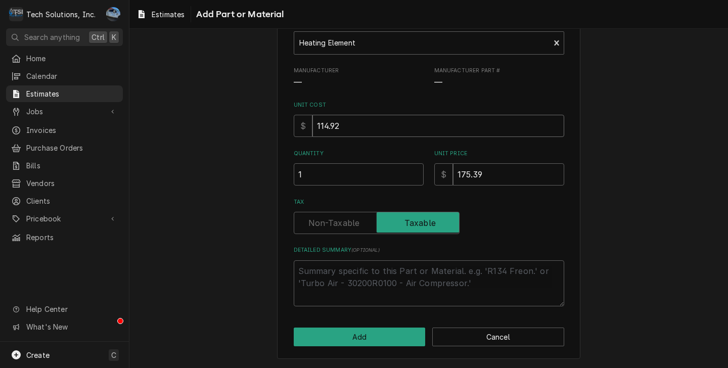
click at [324, 123] on input "114.92" at bounding box center [438, 126] width 252 height 22
click at [350, 129] on input "114.92" at bounding box center [438, 126] width 252 height 22
type textarea "x"
type input "114.9"
type textarea "x"
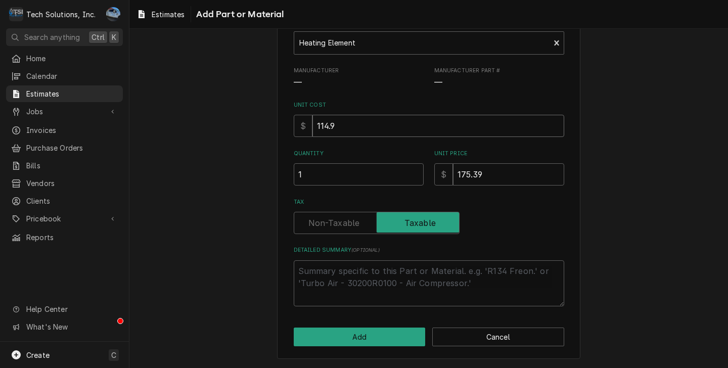
type input "114"
type textarea "x"
type input "11"
type textarea "x"
type input "1"
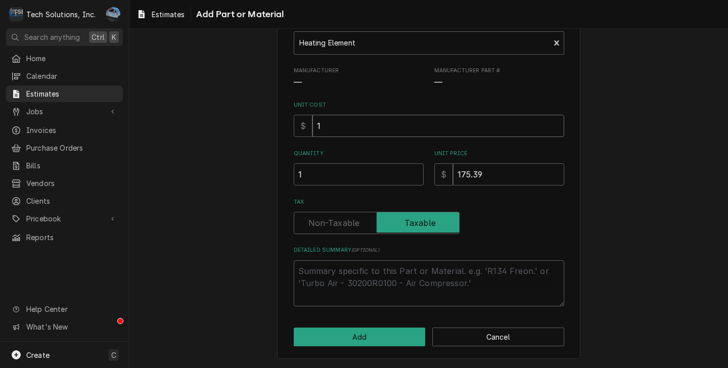
type textarea "x"
type input "1"
type textarea "x"
type input "10"
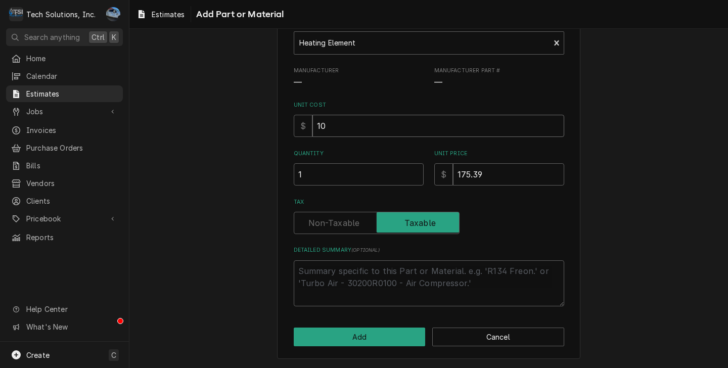
type textarea "x"
type input "106"
type textarea "x"
type input "106.0"
type textarea "x"
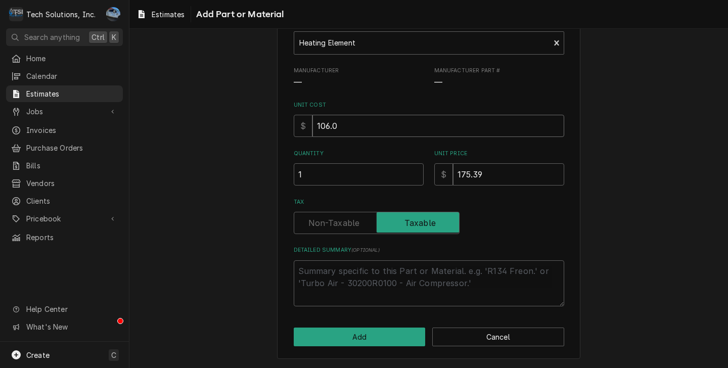
type input "106.09"
type textarea "x"
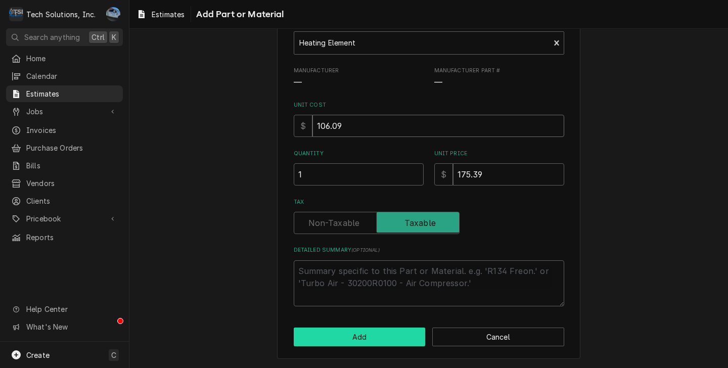
type input "106.09"
click at [400, 339] on button "Add" at bounding box center [360, 337] width 132 height 19
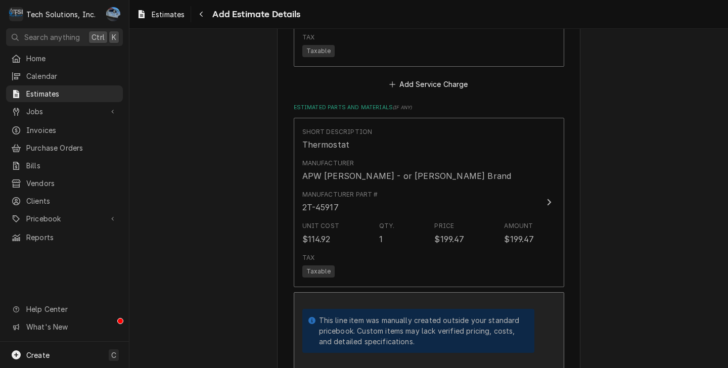
type textarea "x"
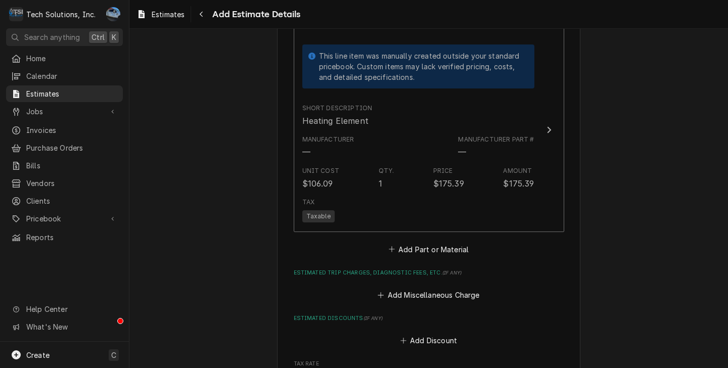
scroll to position [1478, 0]
click at [417, 242] on button "Add Part or Material" at bounding box center [428, 249] width 83 height 14
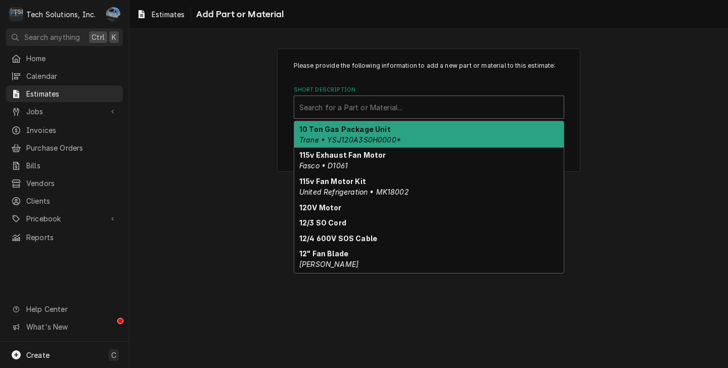
click at [374, 108] on div "Short Description" at bounding box center [428, 107] width 259 height 18
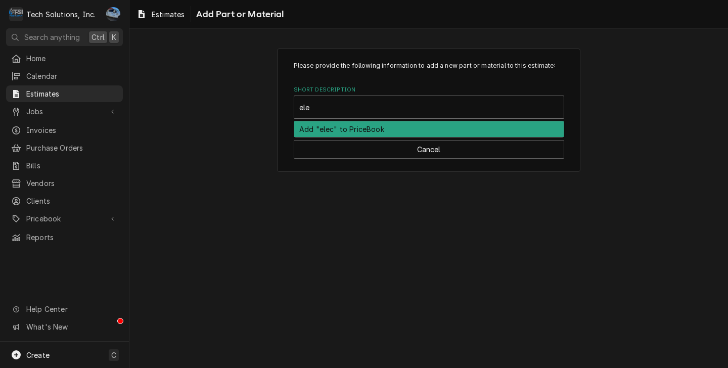
type input "elec"
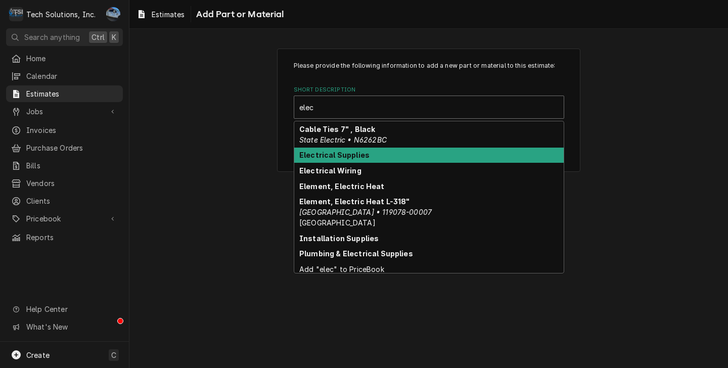
click at [365, 161] on div "Electrical Supplies" at bounding box center [428, 156] width 269 height 16
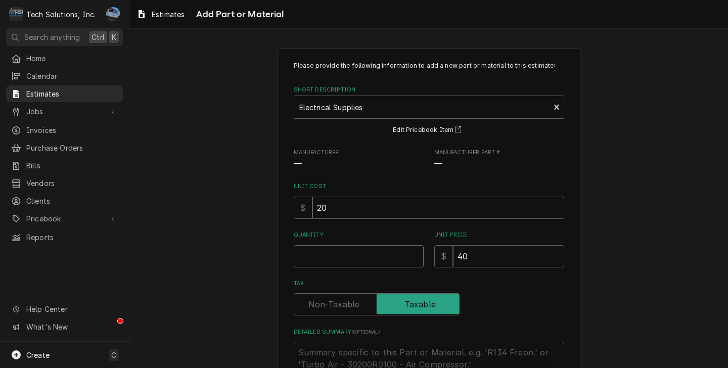
click at [351, 250] on input "Quantity" at bounding box center [359, 256] width 130 height 22
type textarea "x"
type input "1"
type textarea "x"
type input "1"
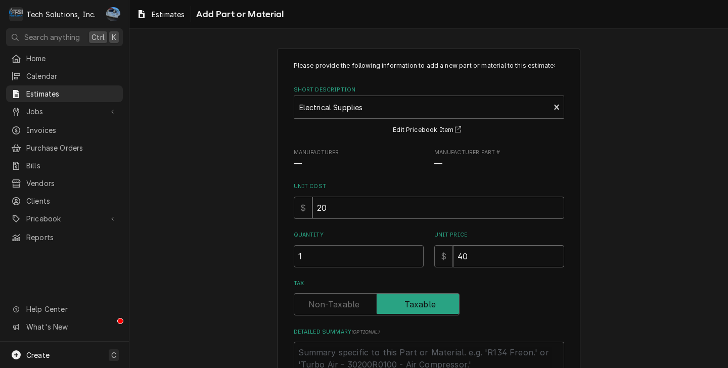
click at [506, 259] on input "40" at bounding box center [508, 256] width 111 height 22
type textarea "x"
type input "4"
type textarea "x"
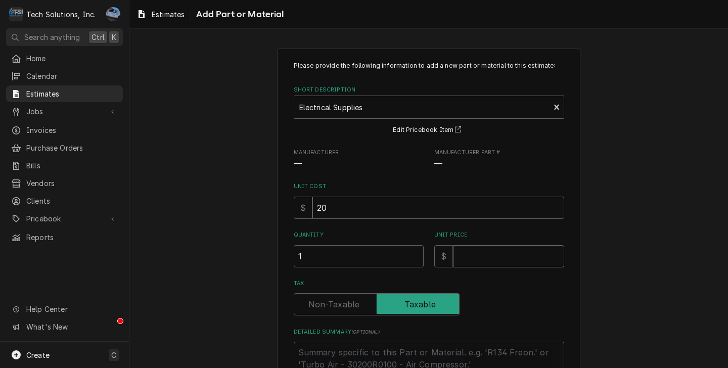
type input "2"
type textarea "x"
type input "20"
type textarea "x"
type input "20"
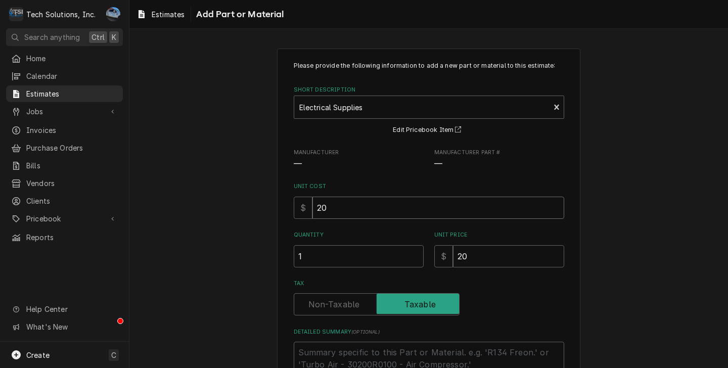
click at [337, 204] on input "20" at bounding box center [438, 208] width 252 height 22
type textarea "x"
type input "2"
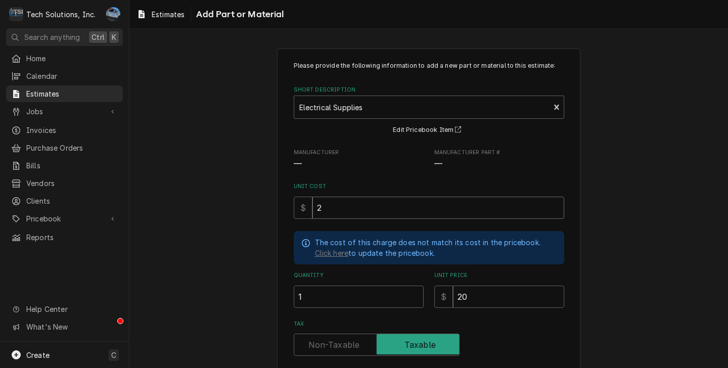
type textarea "x"
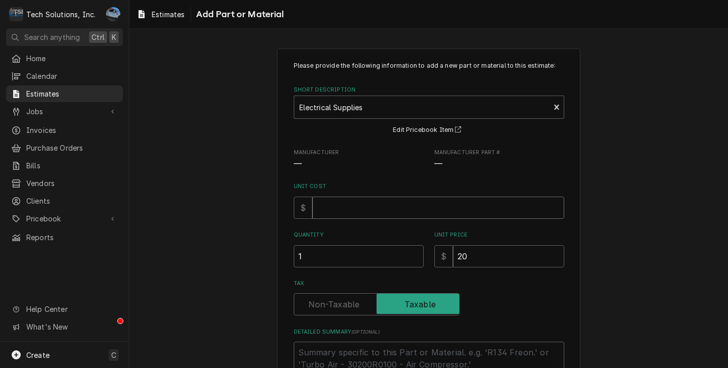
type textarea "x"
type input "1"
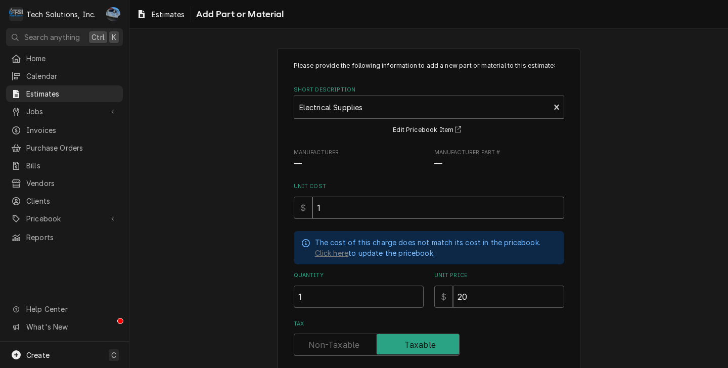
type textarea "x"
type input "10"
type textarea "x"
type input "10"
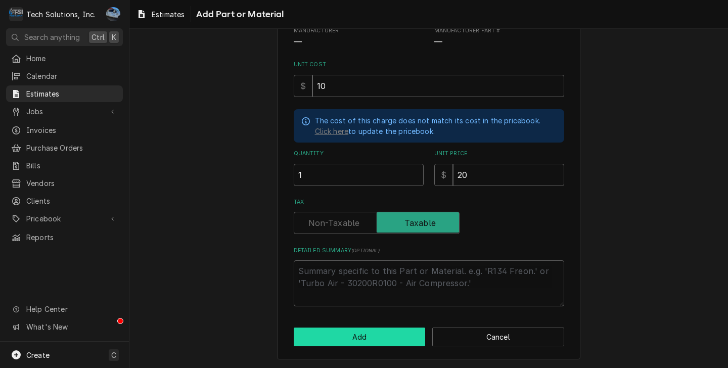
click at [381, 337] on button "Add" at bounding box center [360, 337] width 132 height 19
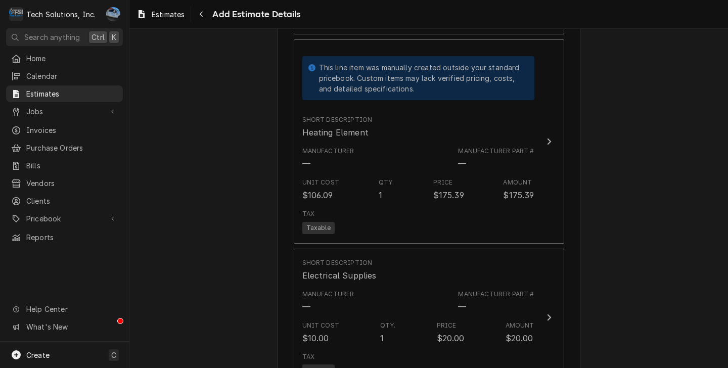
scroll to position [1466, 0]
type textarea "x"
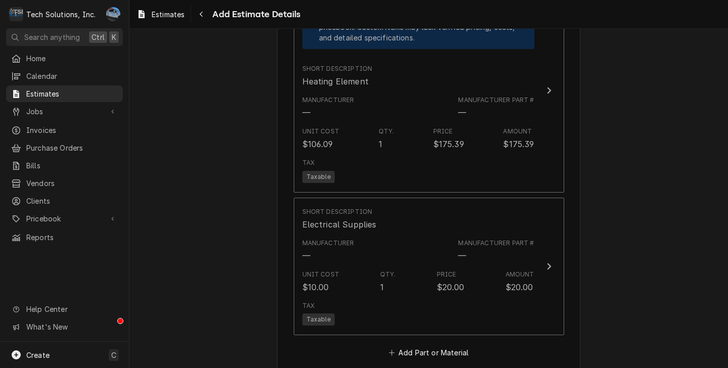
scroll to position [1618, 0]
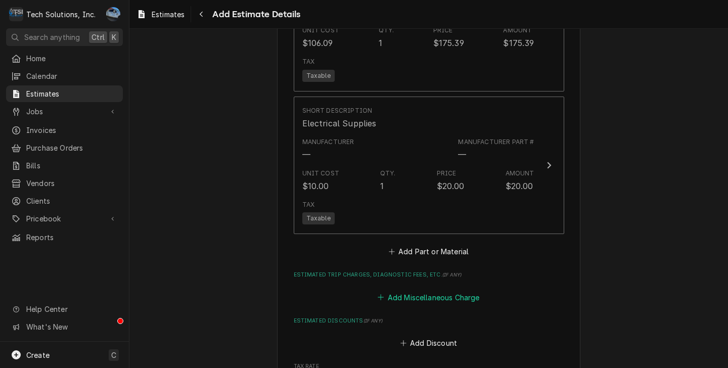
click at [437, 290] on button "Add Miscellaneous Charge" at bounding box center [428, 297] width 105 height 14
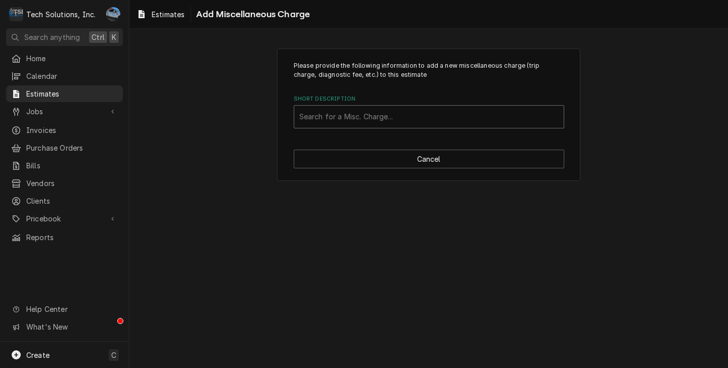
click at [358, 120] on div "Short Description" at bounding box center [428, 117] width 259 height 18
type input "shipp"
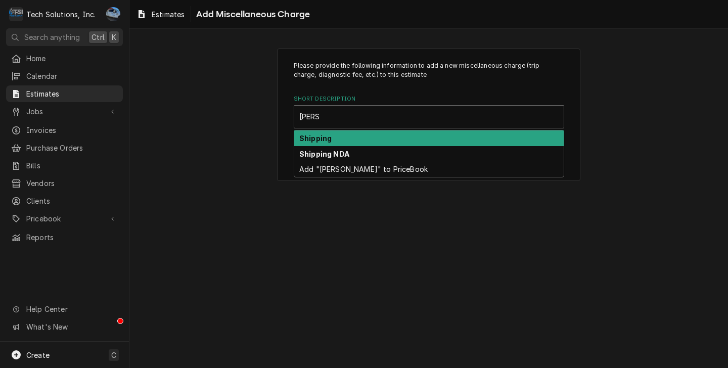
click at [347, 137] on div "Shipping" at bounding box center [428, 138] width 269 height 16
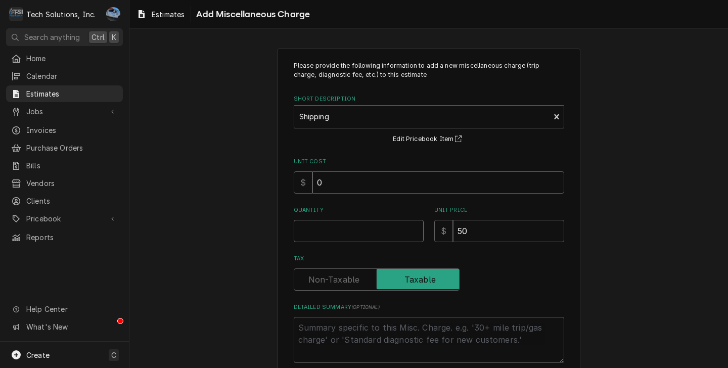
click at [335, 235] on input "Quantity" at bounding box center [359, 231] width 130 height 22
click at [469, 233] on input "50" at bounding box center [508, 231] width 111 height 22
type textarea "x"
type input "5"
type textarea "x"
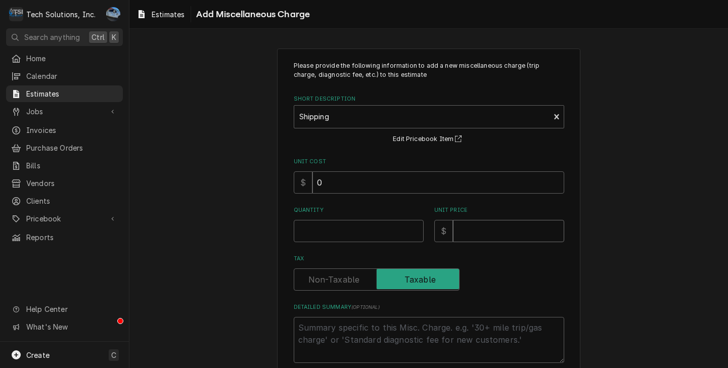
type textarea "x"
type input "3"
type textarea "x"
type input "38"
type textarea "x"
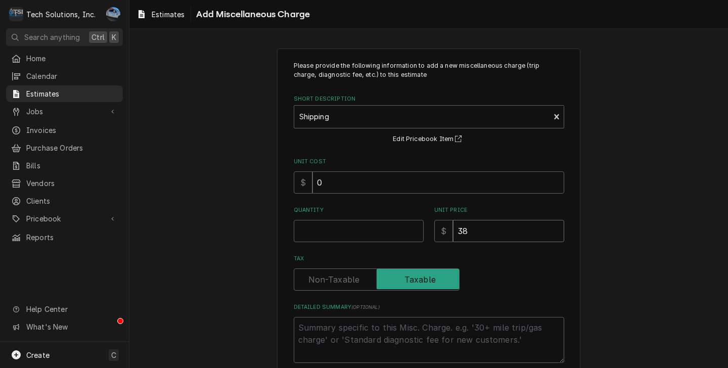
type input "38.5"
type textarea "x"
type input "38.52"
type textarea "x"
type input "38.52"
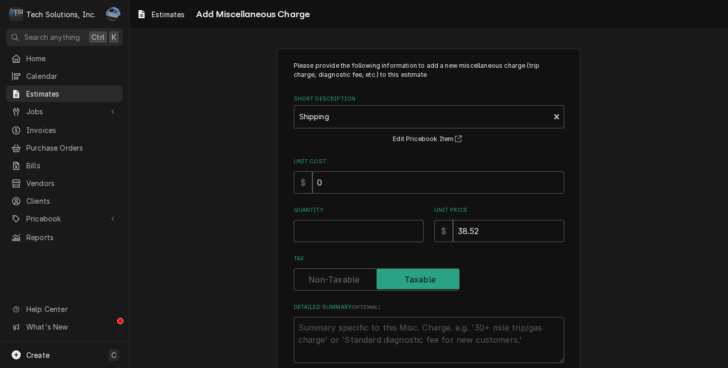
click at [379, 243] on div "Please provide the following information to add a new miscellaneous charge (tri…" at bounding box center [429, 212] width 270 height 302
click at [373, 226] on input "Quantity" at bounding box center [359, 231] width 130 height 22
type textarea "x"
type input "1"
type textarea "x"
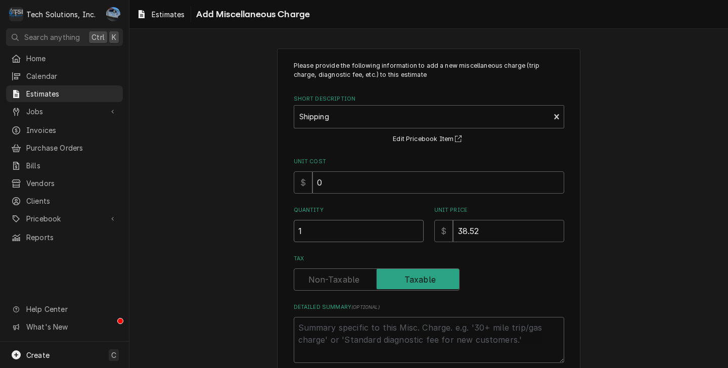
type input "1"
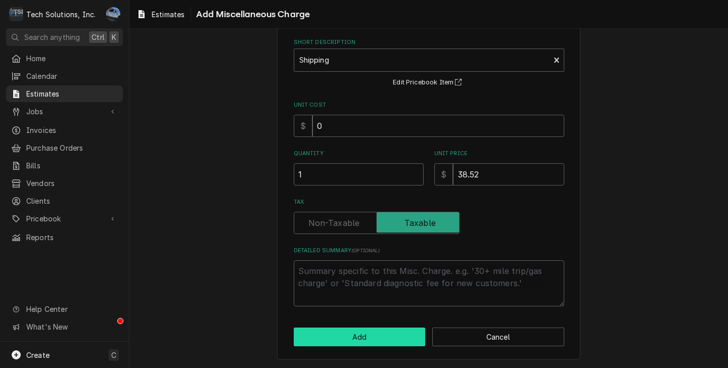
click at [372, 337] on button "Add" at bounding box center [360, 337] width 132 height 19
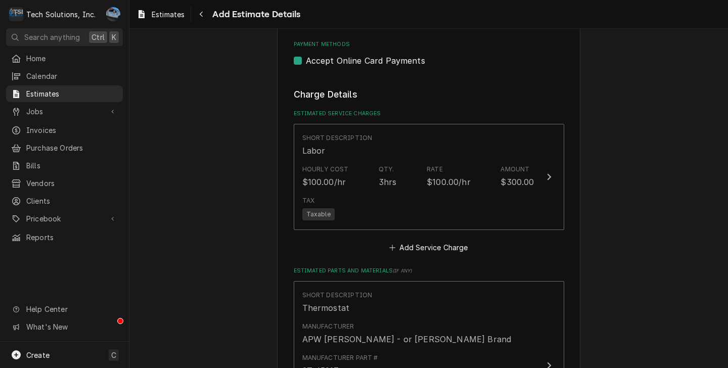
scroll to position [1050, 0]
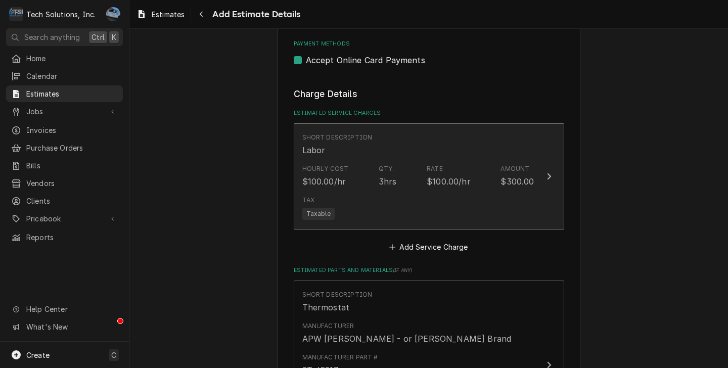
click at [385, 192] on div "Tax Taxable" at bounding box center [418, 208] width 232 height 32
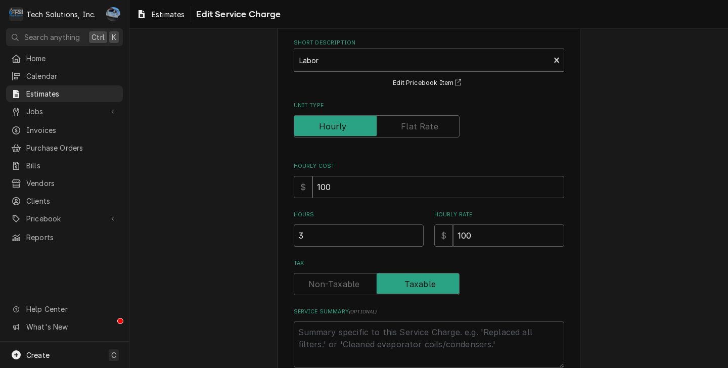
scroll to position [51, 0]
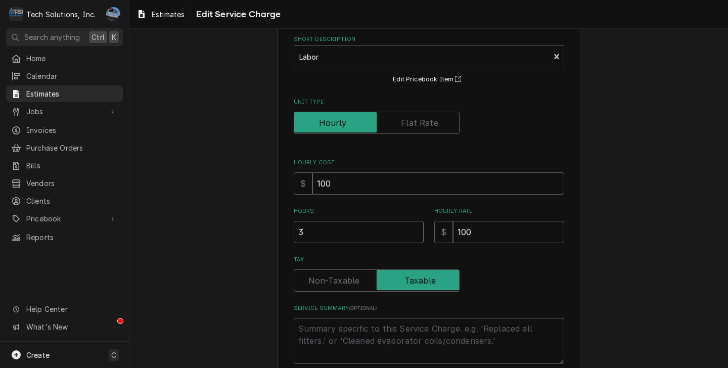
click at [325, 238] on input "3" at bounding box center [359, 232] width 130 height 22
type textarea "x"
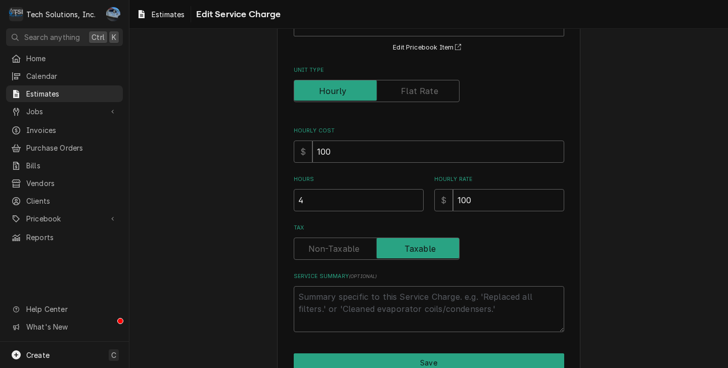
scroll to position [135, 0]
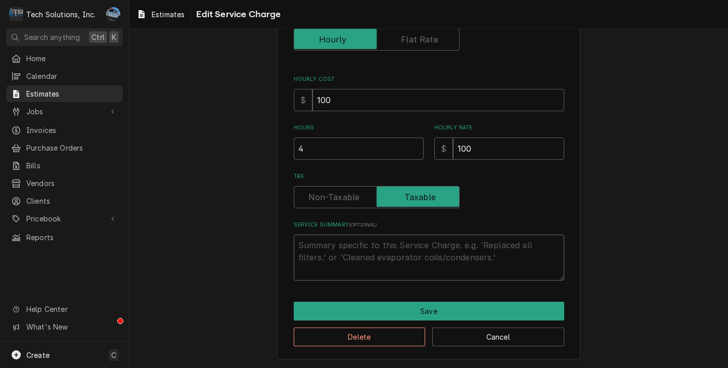
click at [397, 246] on textarea "Service Summary ( optional )" at bounding box center [429, 258] width 270 height 46
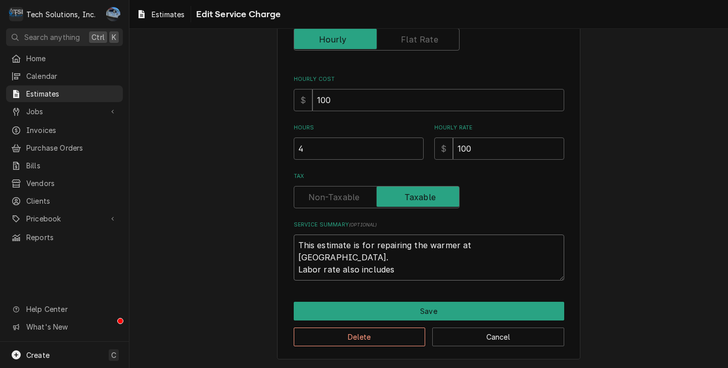
click at [404, 263] on textarea "This estimate is for repairing the warmer at Smokeys. Labor rate also includes" at bounding box center [429, 258] width 270 height 46
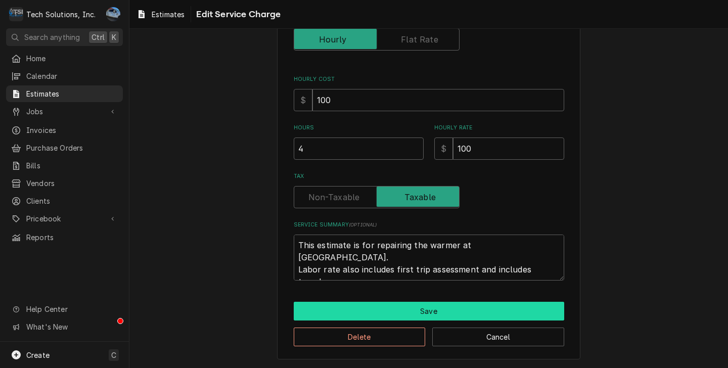
click at [429, 306] on button "Save" at bounding box center [429, 311] width 270 height 19
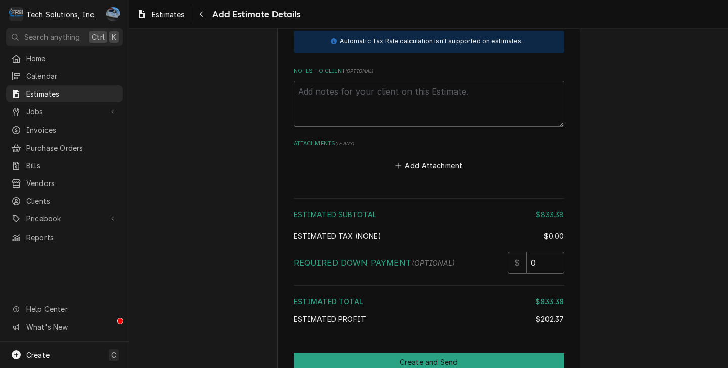
scroll to position [2163, 0]
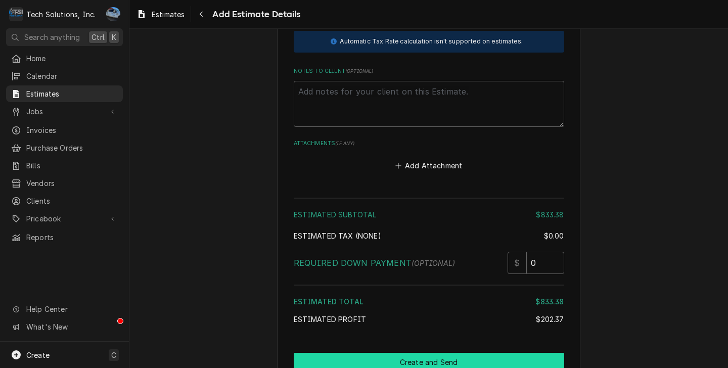
click at [434, 353] on button "Create and Send" at bounding box center [429, 362] width 270 height 19
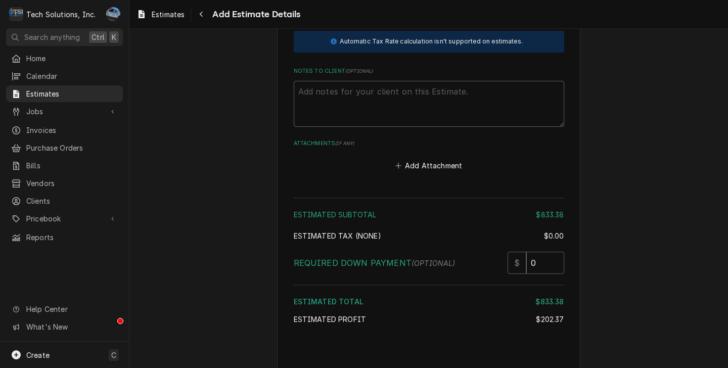
scroll to position [2156, 0]
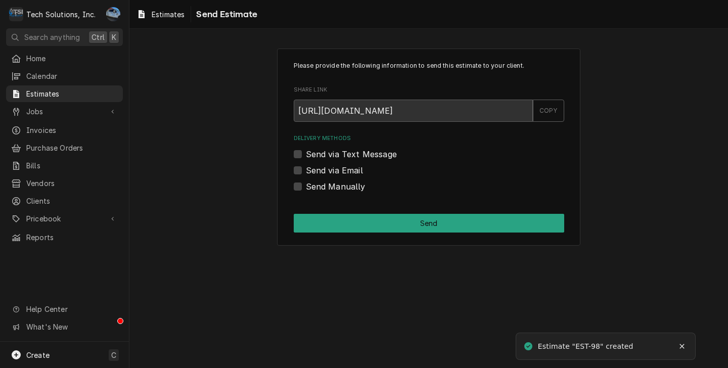
click at [306, 173] on label "Send via Email" at bounding box center [334, 170] width 57 height 12
click at [306, 173] on input "Send via Email" at bounding box center [441, 175] width 270 height 22
checkbox input "true"
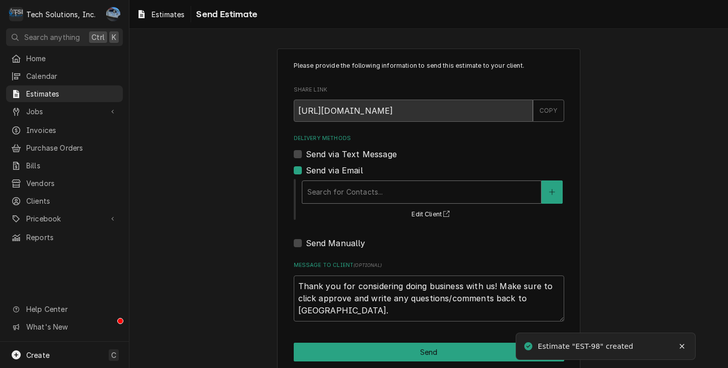
click at [398, 195] on div "Delivery Methods" at bounding box center [421, 192] width 228 height 18
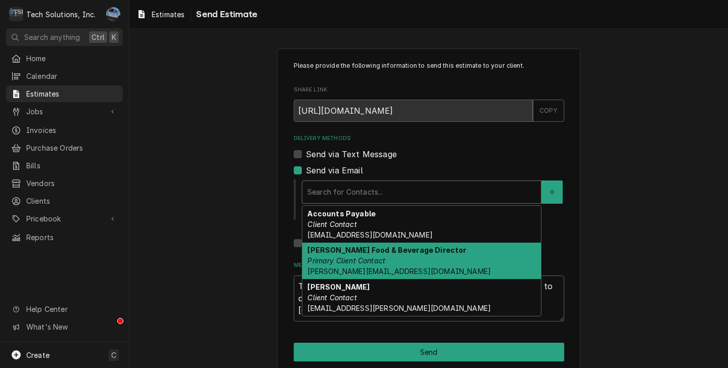
click at [378, 258] on em "Primary Client Contact" at bounding box center [346, 260] width 78 height 9
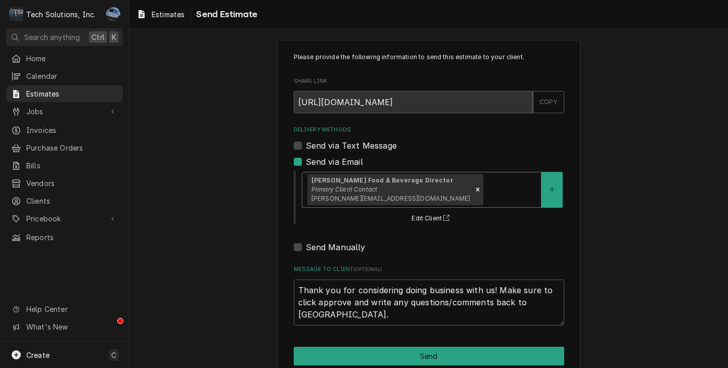
scroll to position [28, 0]
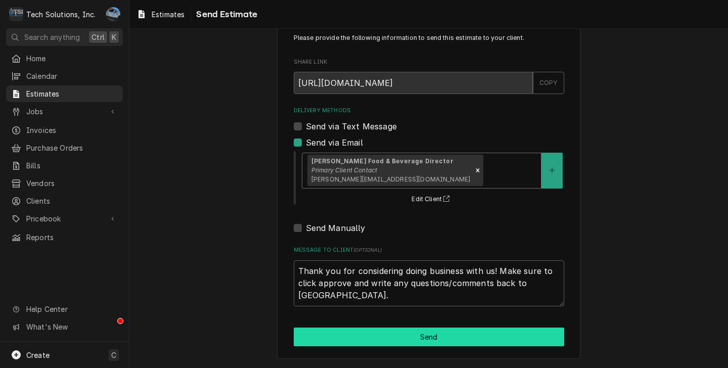
click at [409, 340] on button "Send" at bounding box center [429, 337] width 270 height 19
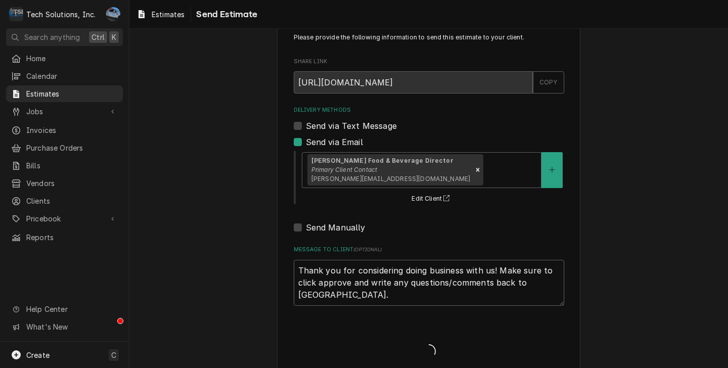
type textarea "x"
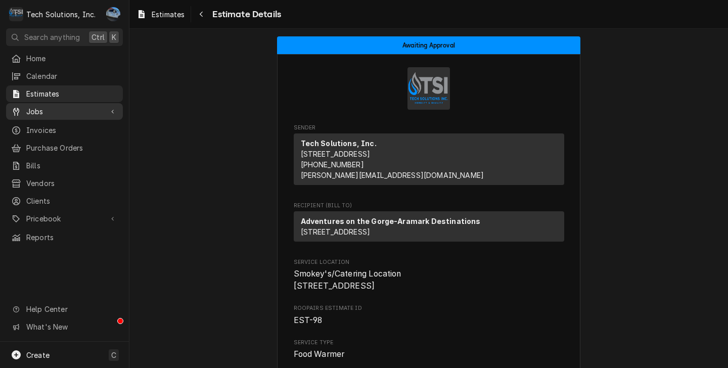
click at [93, 110] on span "Jobs" at bounding box center [64, 111] width 76 height 11
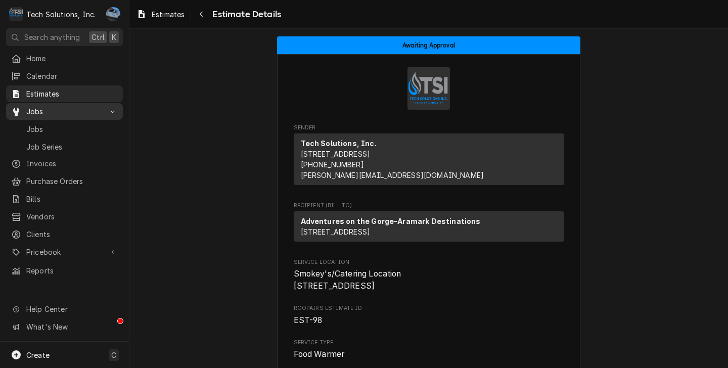
click at [93, 110] on span "Jobs" at bounding box center [64, 111] width 76 height 11
click at [61, 108] on span "Jobs" at bounding box center [64, 111] width 76 height 11
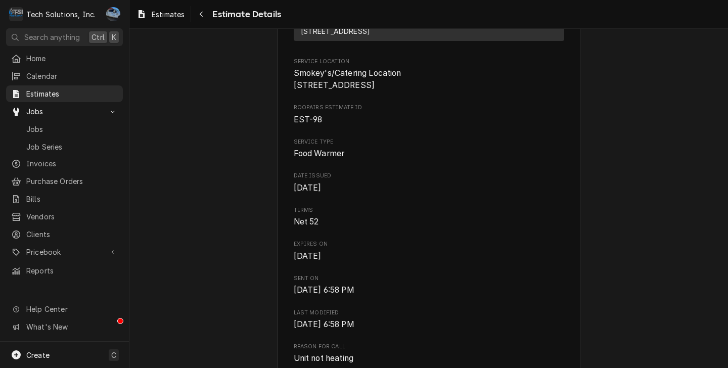
scroll to position [202, 0]
click at [39, 127] on span "Jobs" at bounding box center [71, 129] width 91 height 11
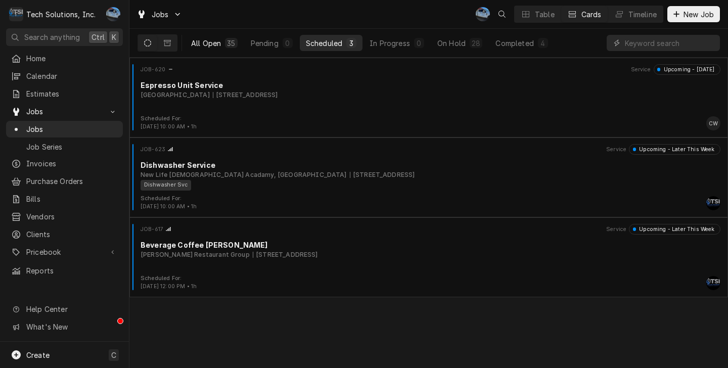
click at [227, 46] on div "35" at bounding box center [231, 43] width 8 height 11
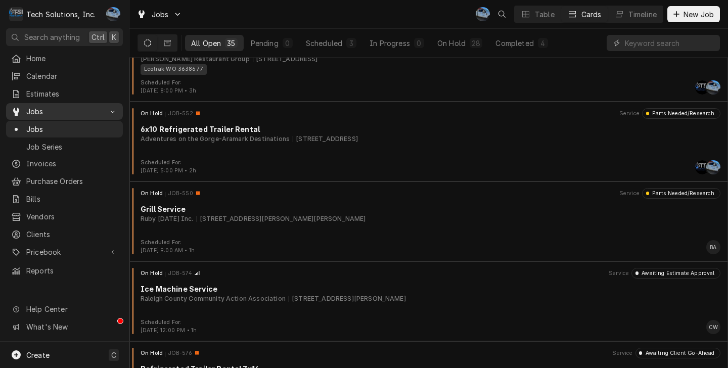
scroll to position [303, 0]
